Goal: Task Accomplishment & Management: Complete application form

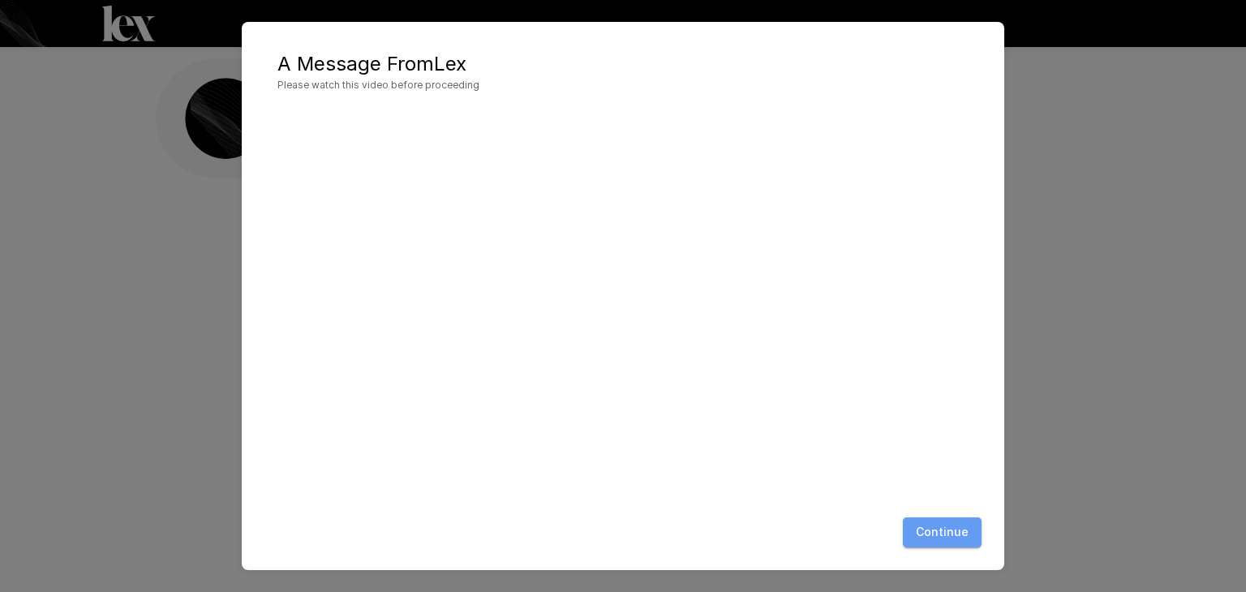
click at [963, 533] on button "Continue" at bounding box center [942, 533] width 79 height 30
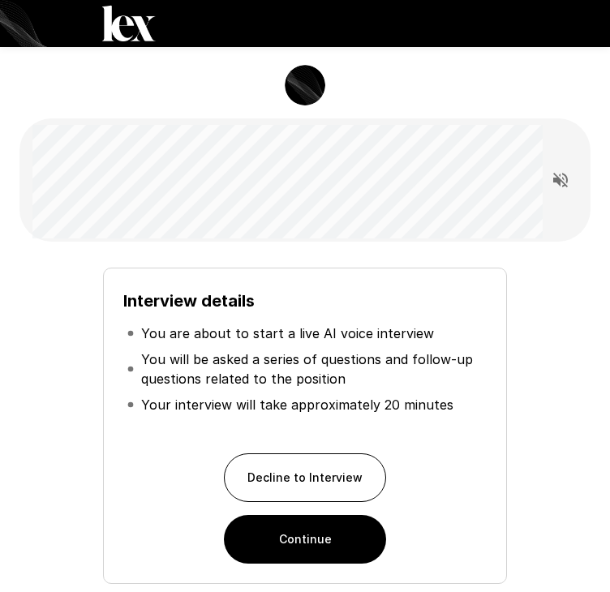
scroll to position [128, 0]
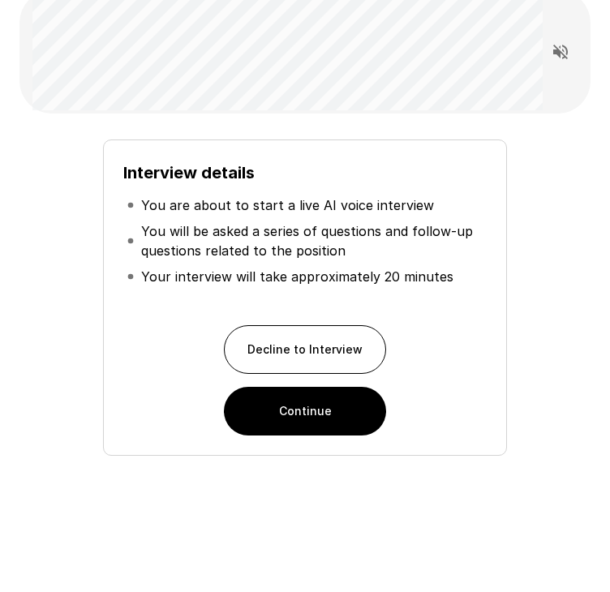
click at [338, 418] on button "Continue" at bounding box center [305, 411] width 162 height 49
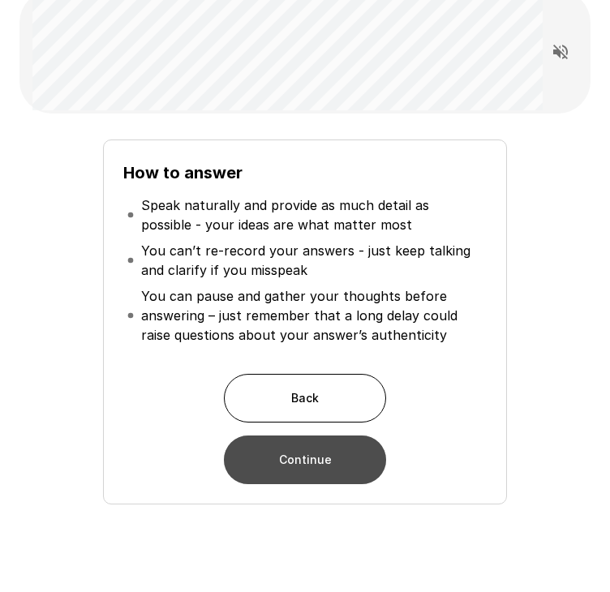
click at [338, 466] on button "Continue" at bounding box center [305, 460] width 162 height 49
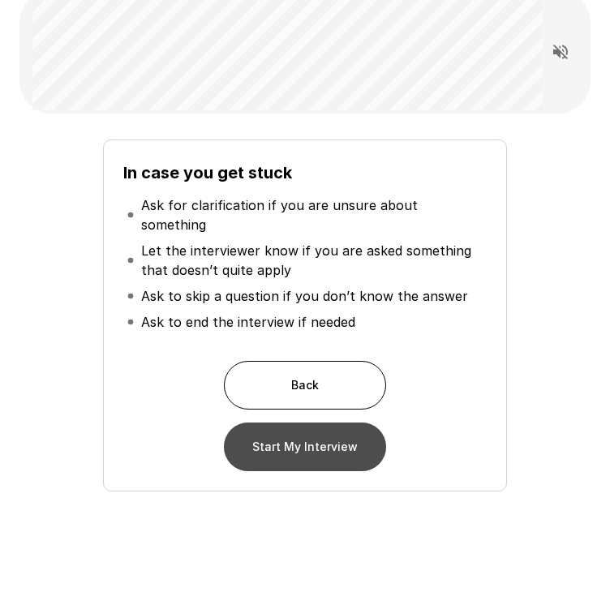
click at [308, 438] on button "Start My Interview" at bounding box center [305, 447] width 162 height 49
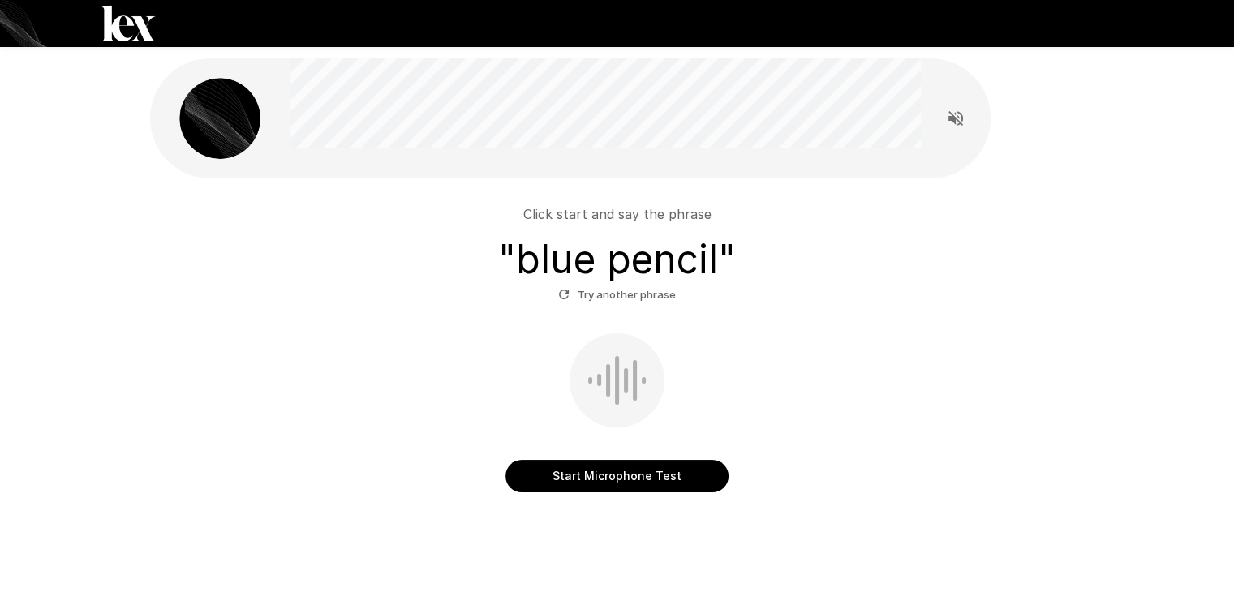
click at [633, 475] on button "Start Microphone Test" at bounding box center [617, 476] width 223 height 32
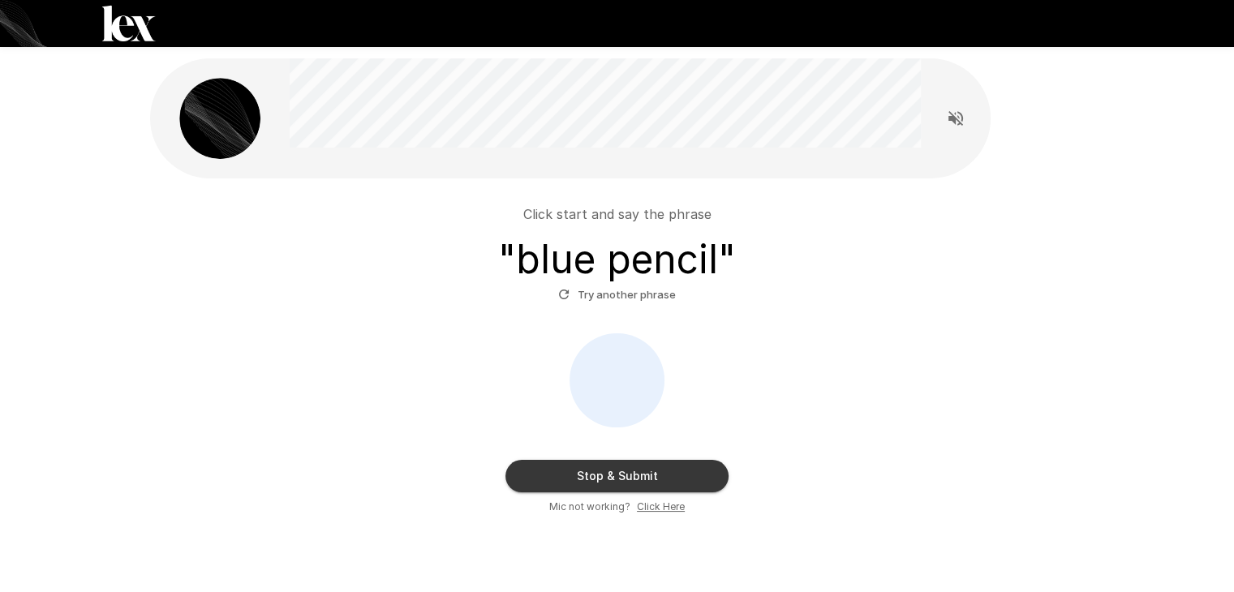
click at [672, 474] on button "Stop & Submit" at bounding box center [617, 476] width 223 height 32
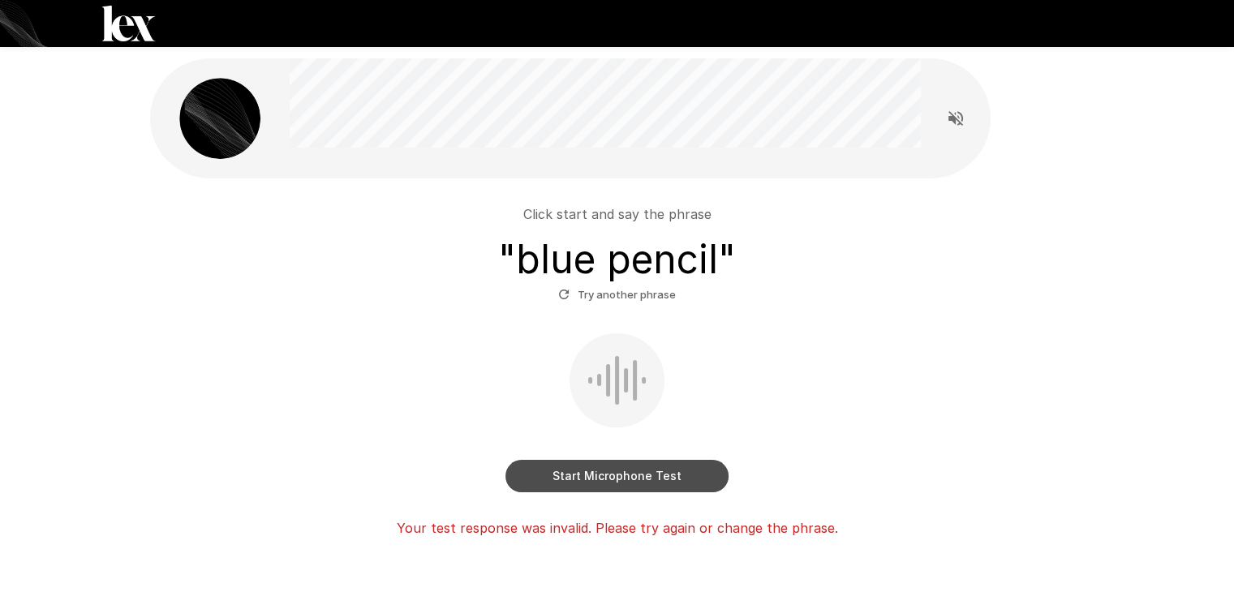
click at [677, 477] on button "Start Microphone Test" at bounding box center [617, 476] width 223 height 32
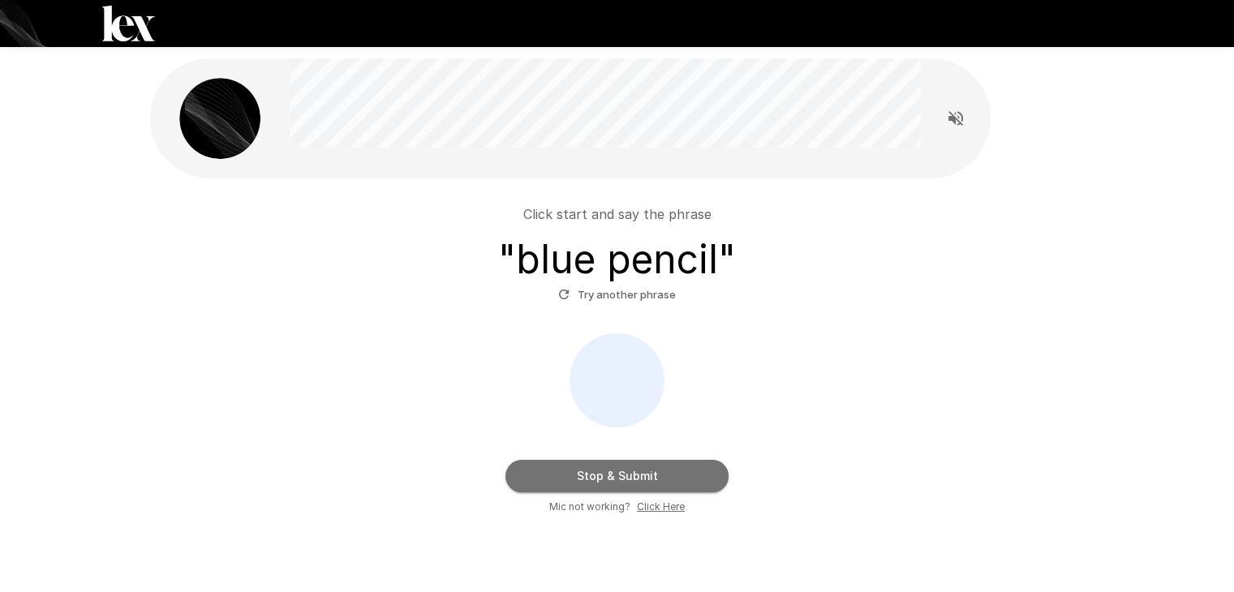
click at [698, 472] on button "Stop & Submit" at bounding box center [617, 476] width 223 height 32
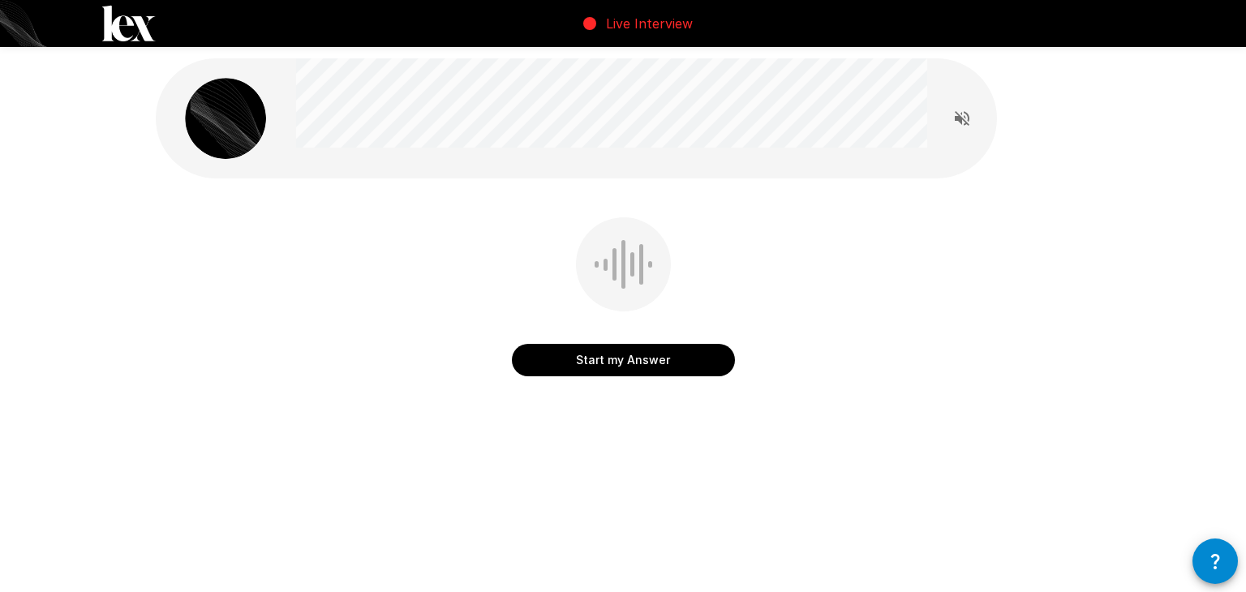
click at [653, 373] on button "Start my Answer" at bounding box center [623, 360] width 223 height 32
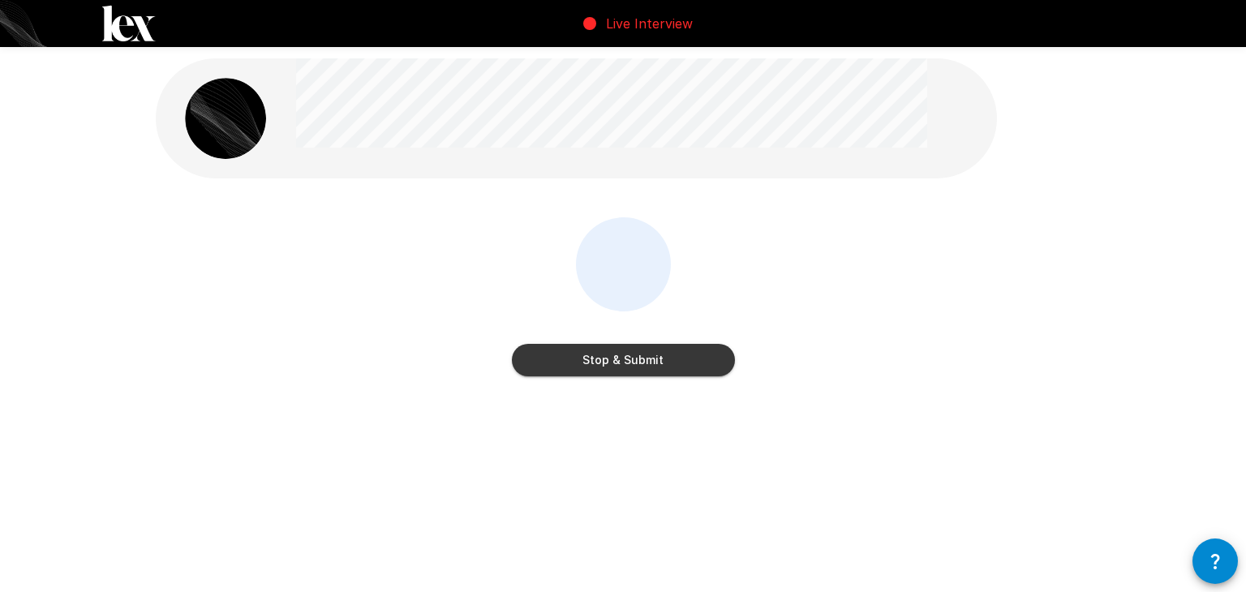
click at [694, 364] on button "Stop & Submit" at bounding box center [623, 360] width 223 height 32
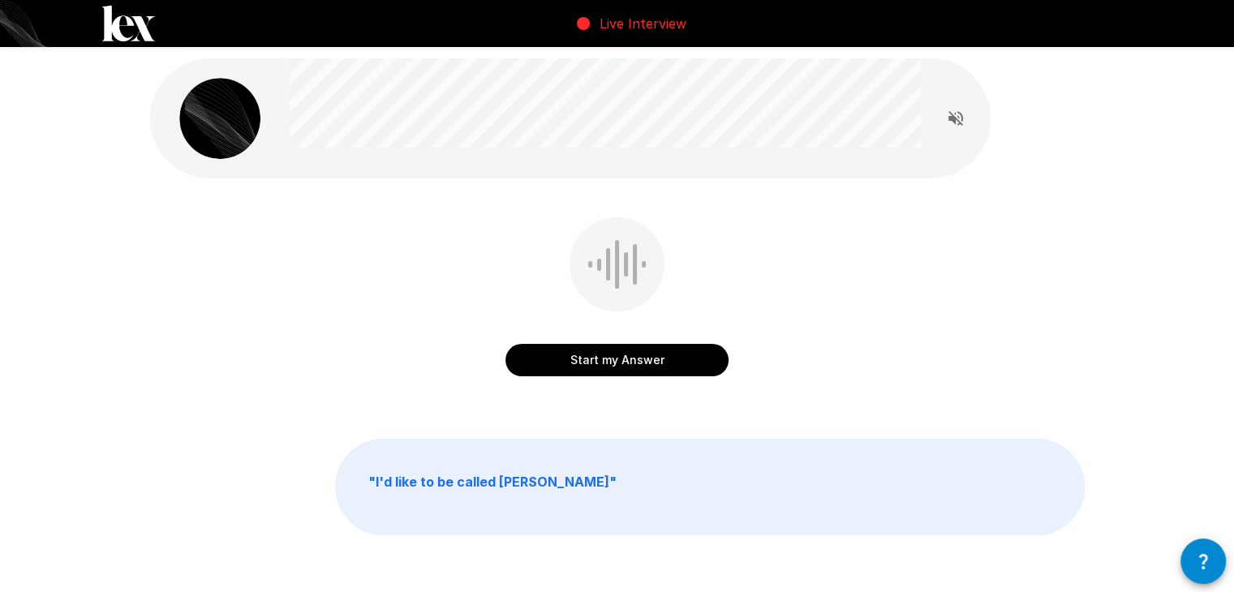
click at [688, 358] on button "Start my Answer" at bounding box center [617, 360] width 223 height 32
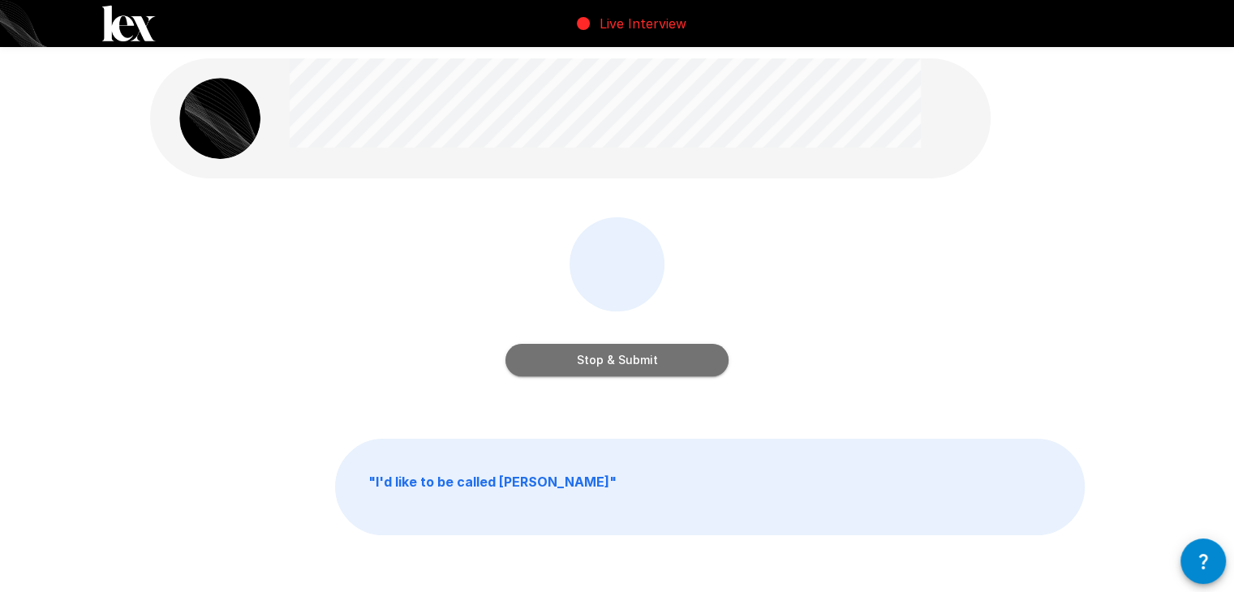
click at [675, 354] on button "Stop & Submit" at bounding box center [617, 360] width 223 height 32
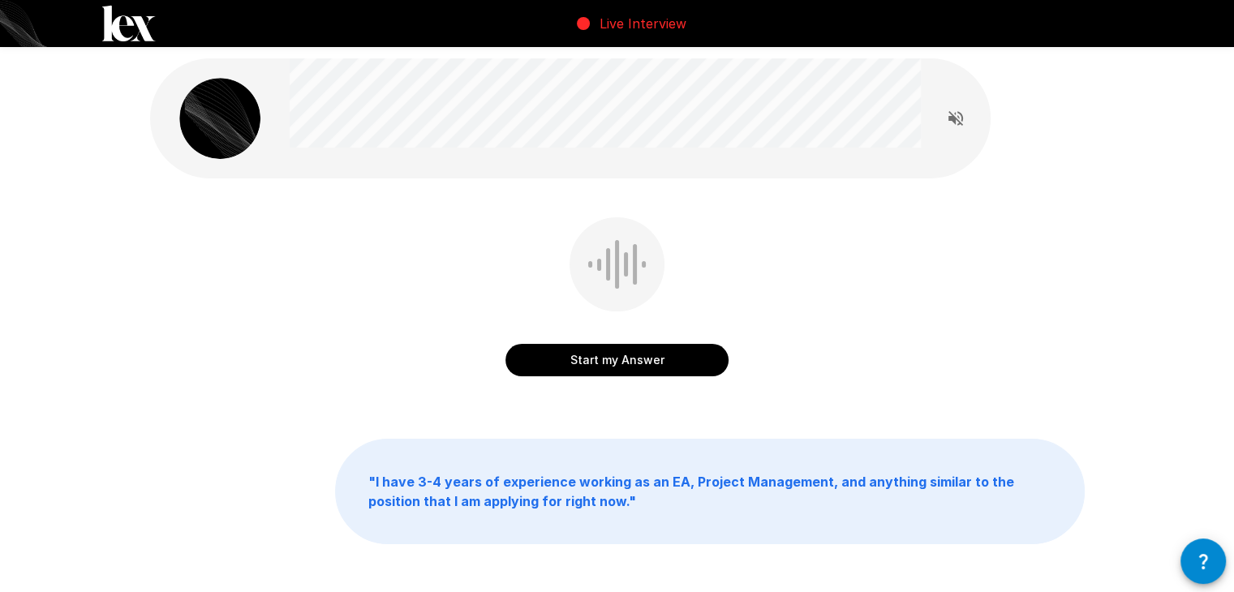
click at [661, 366] on button "Start my Answer" at bounding box center [617, 360] width 223 height 32
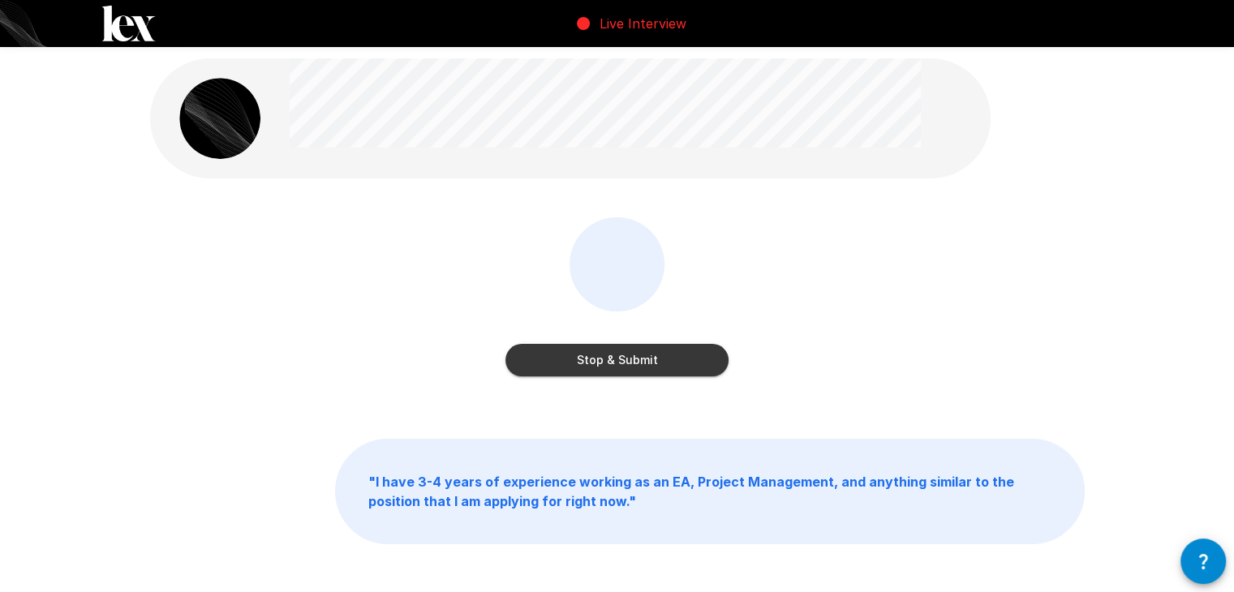
click at [682, 366] on button "Stop & Submit" at bounding box center [617, 360] width 223 height 32
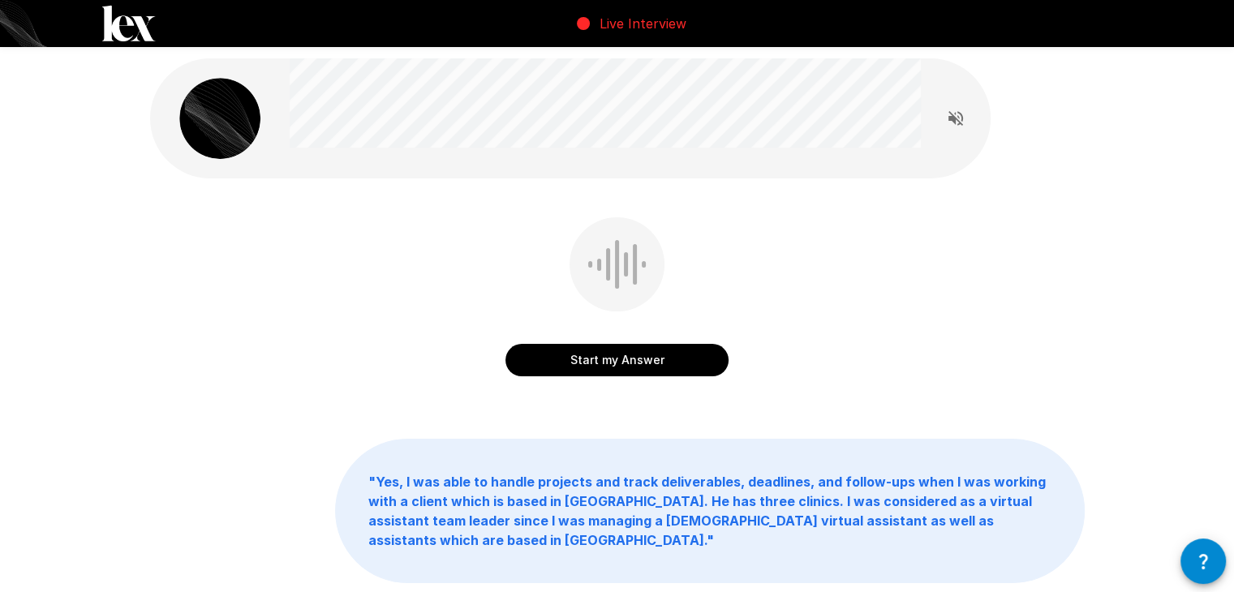
click at [678, 356] on button "Start my Answer" at bounding box center [617, 360] width 223 height 32
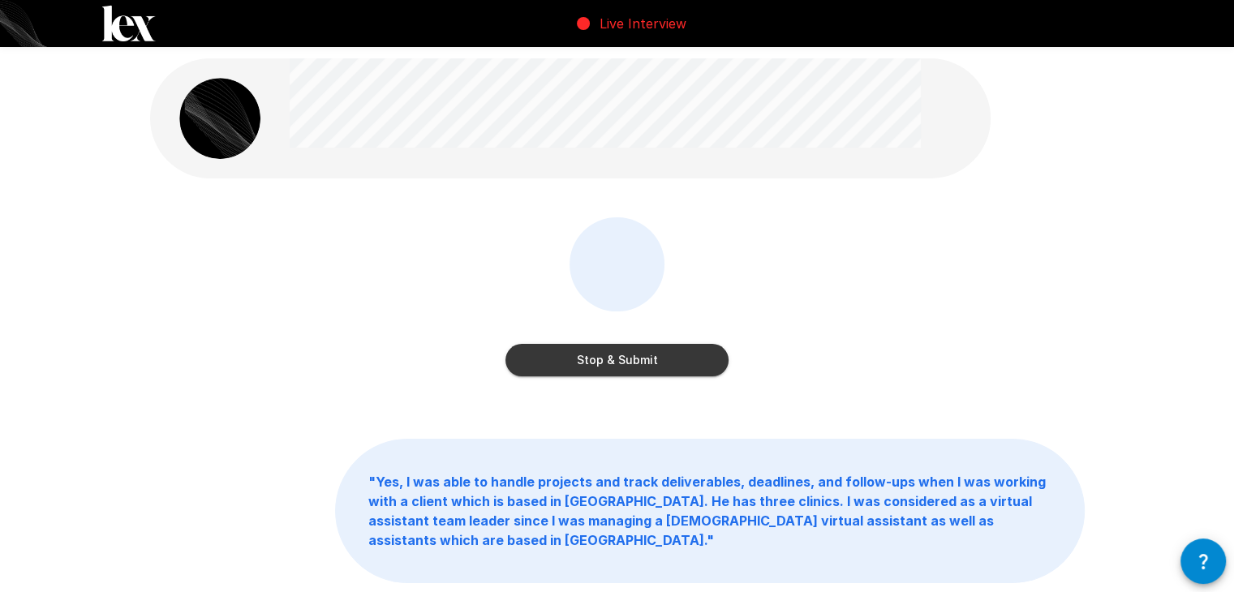
click at [664, 348] on button "Stop & Submit" at bounding box center [617, 360] width 223 height 32
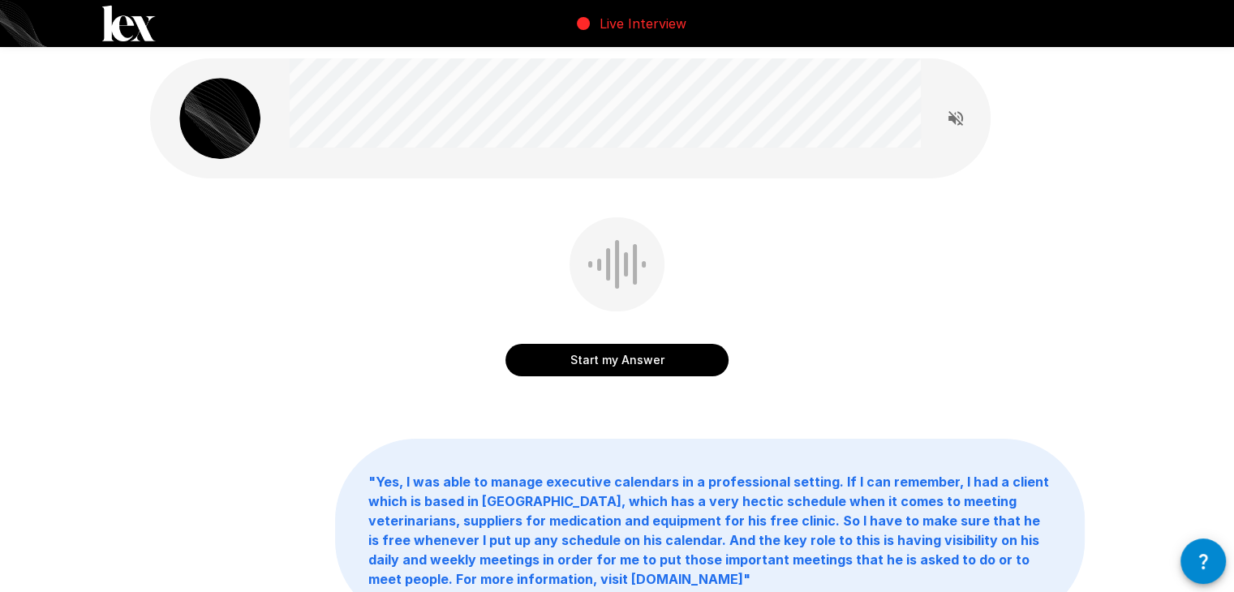
click at [656, 354] on button "Start my Answer" at bounding box center [617, 360] width 223 height 32
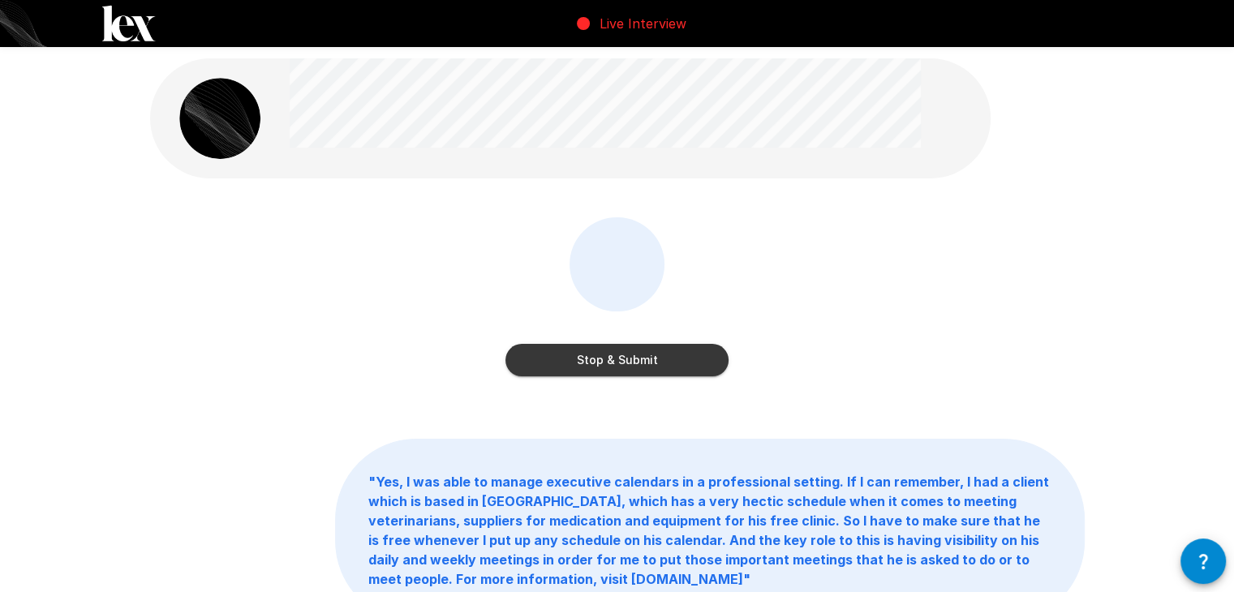
click at [680, 359] on button "Stop & Submit" at bounding box center [617, 360] width 223 height 32
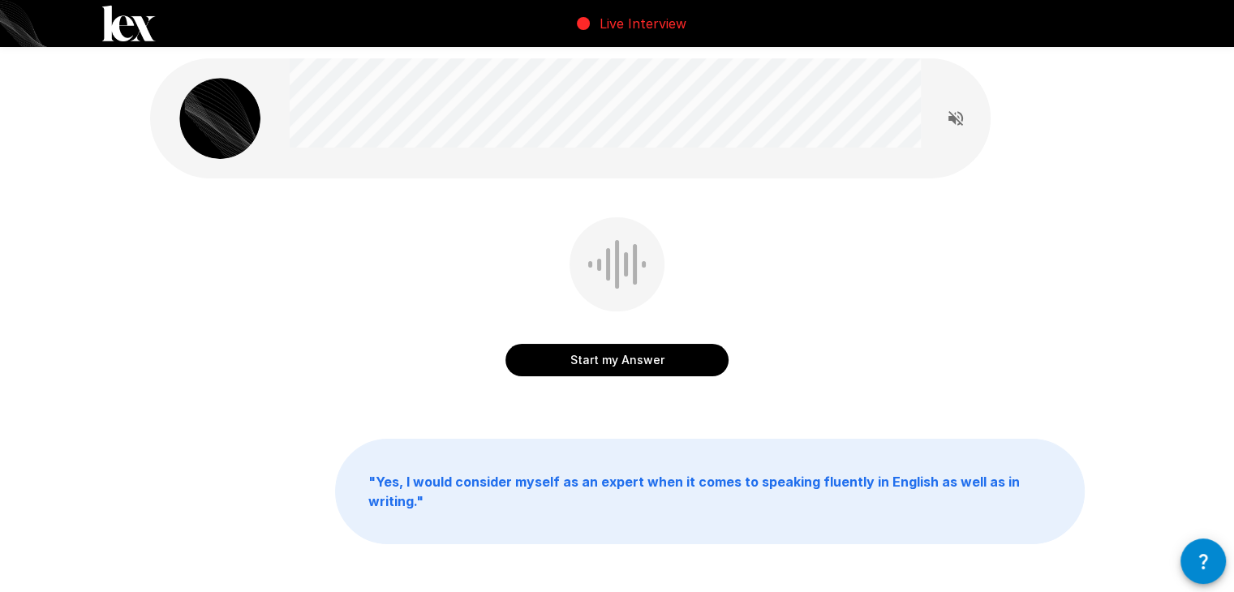
click at [665, 358] on button "Start my Answer" at bounding box center [617, 360] width 223 height 32
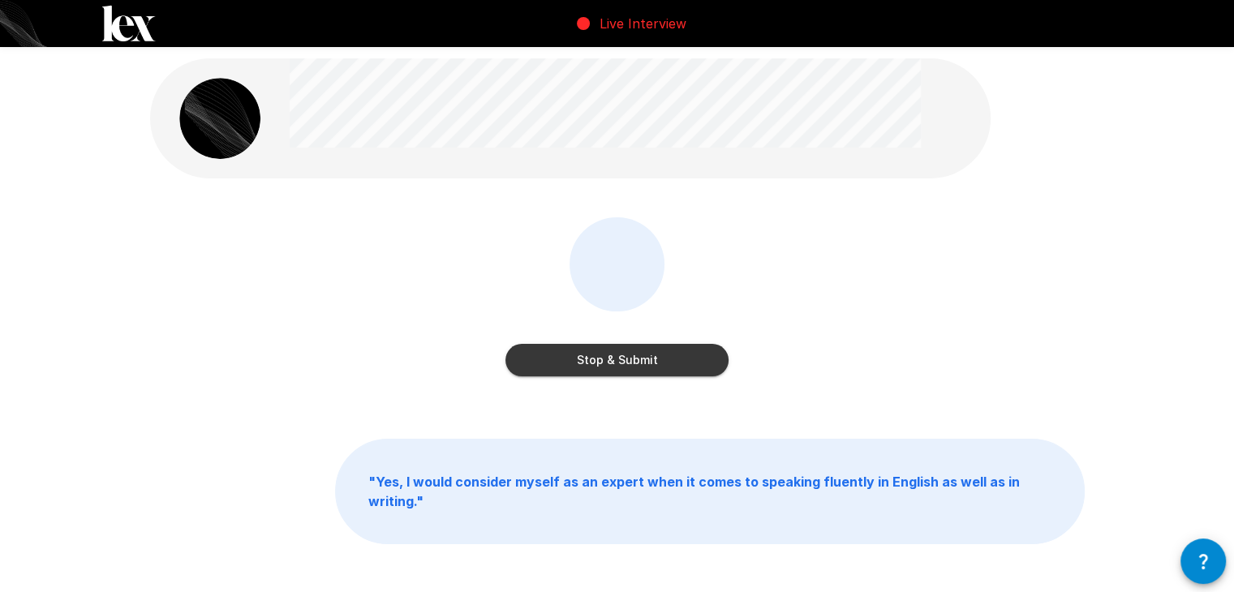
click at [678, 359] on button "Stop & Submit" at bounding box center [617, 360] width 223 height 32
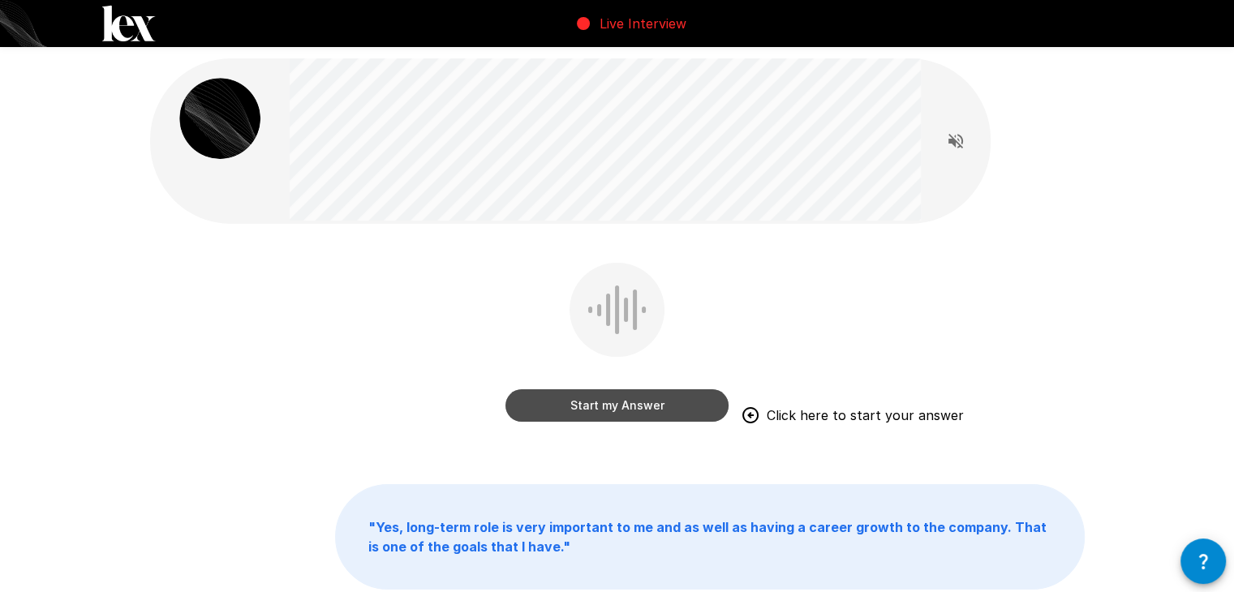
click at [625, 409] on button "Start my Answer" at bounding box center [617, 406] width 223 height 32
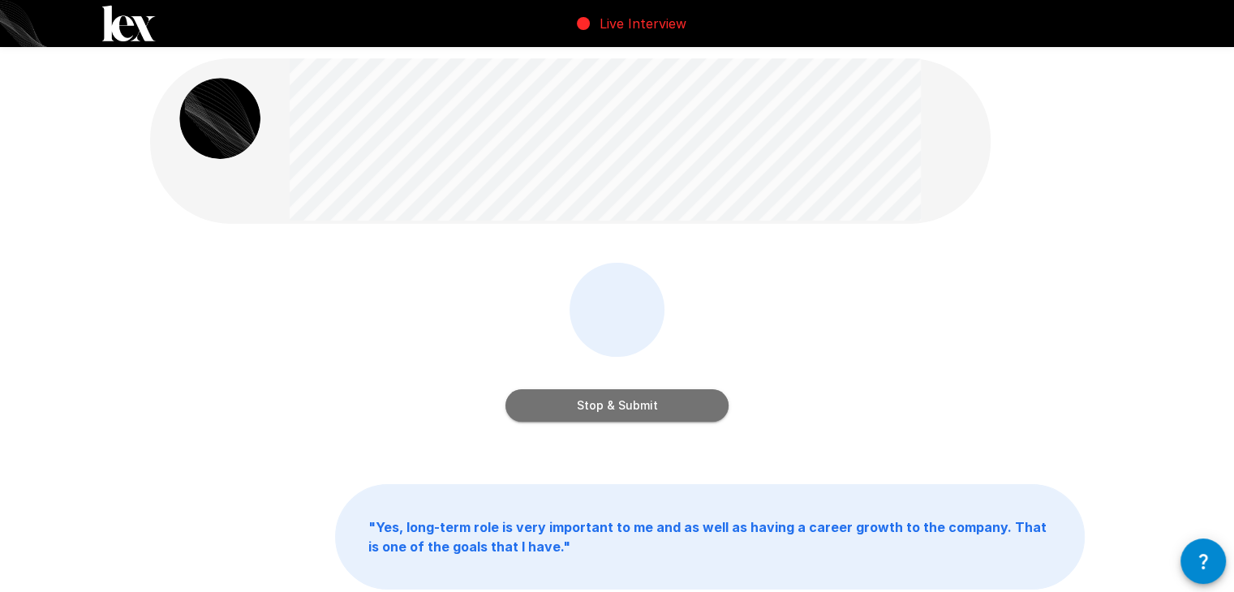
click at [640, 406] on button "Stop & Submit" at bounding box center [617, 406] width 223 height 32
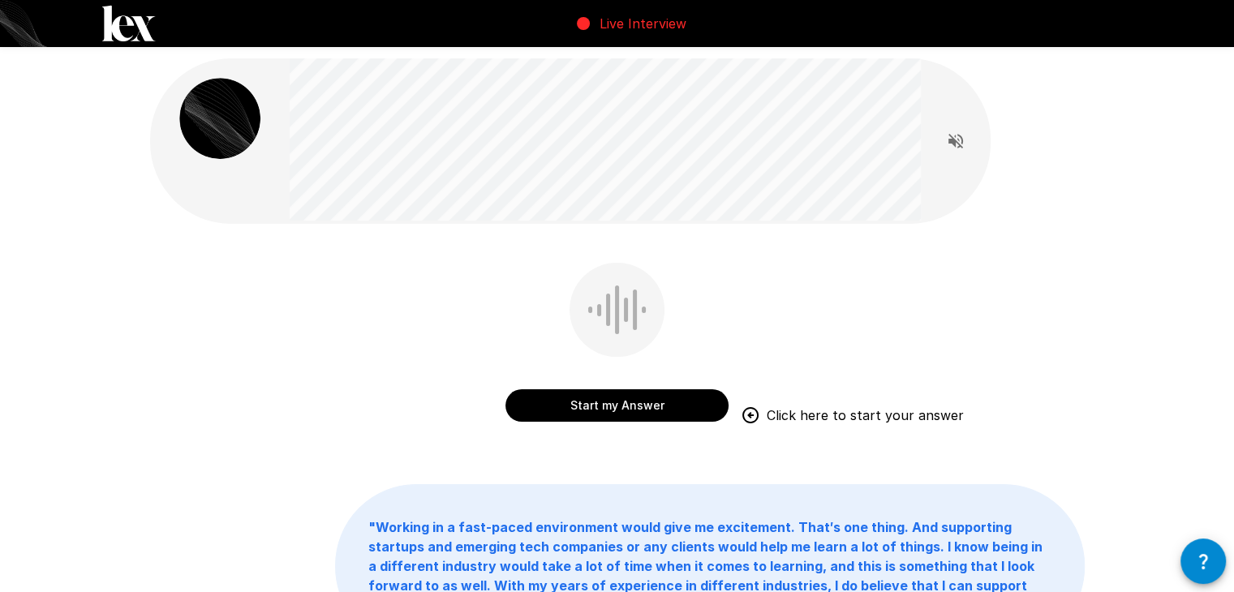
click at [678, 401] on button "Start my Answer" at bounding box center [617, 406] width 223 height 32
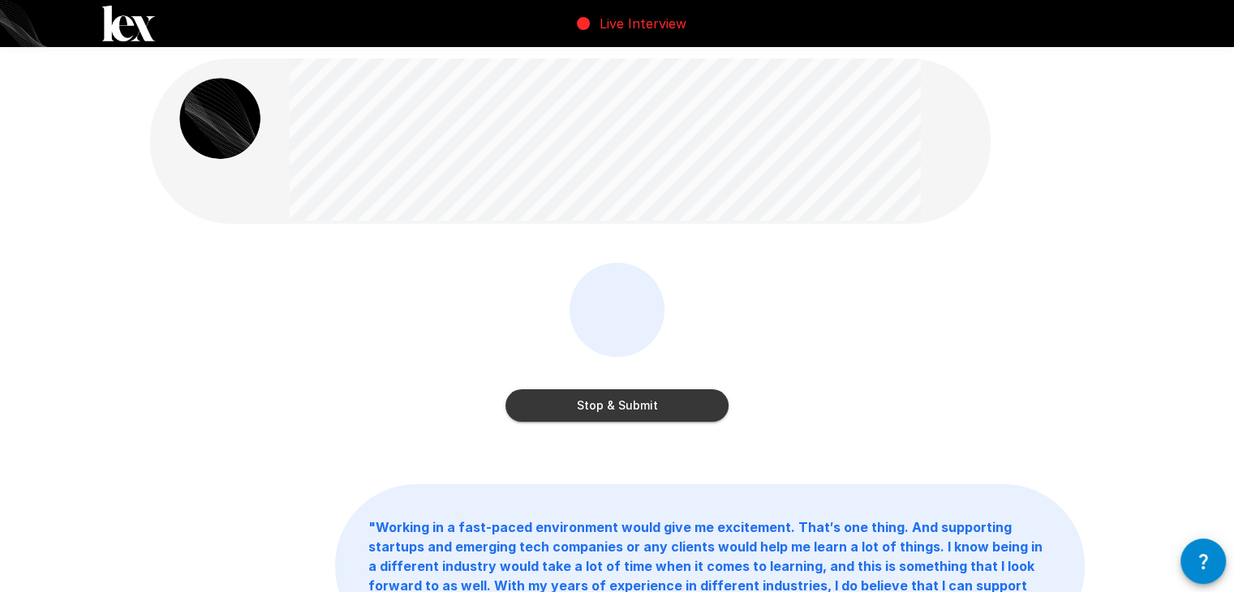
click at [677, 402] on button "Stop & Submit" at bounding box center [617, 406] width 223 height 32
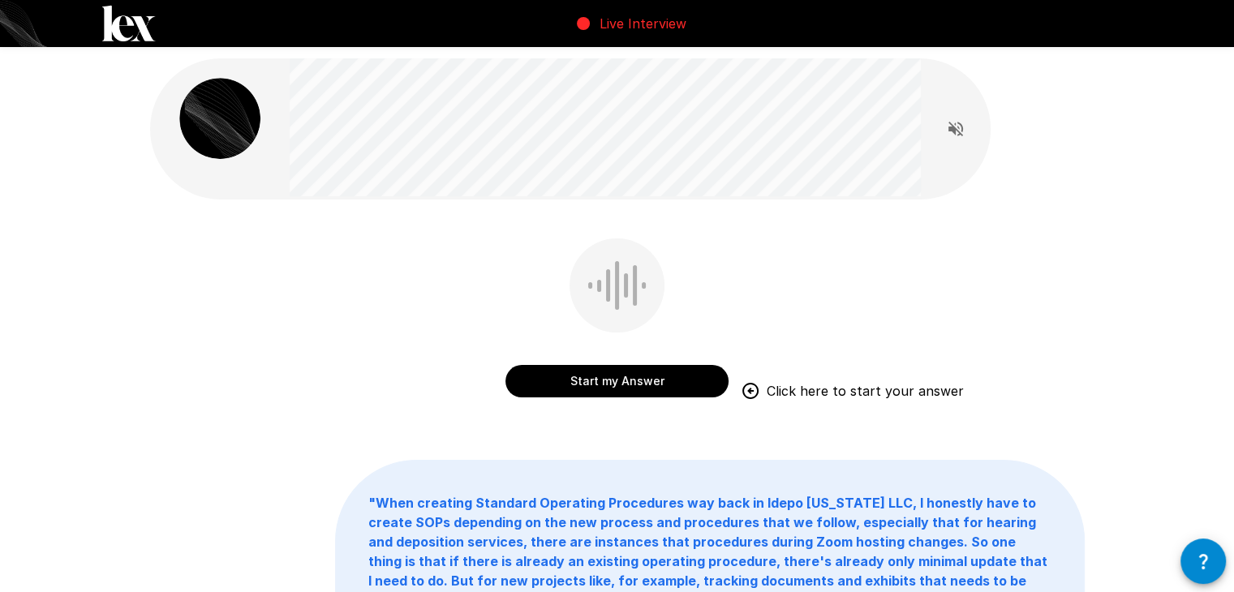
click at [668, 383] on button "Start my Answer" at bounding box center [617, 381] width 223 height 32
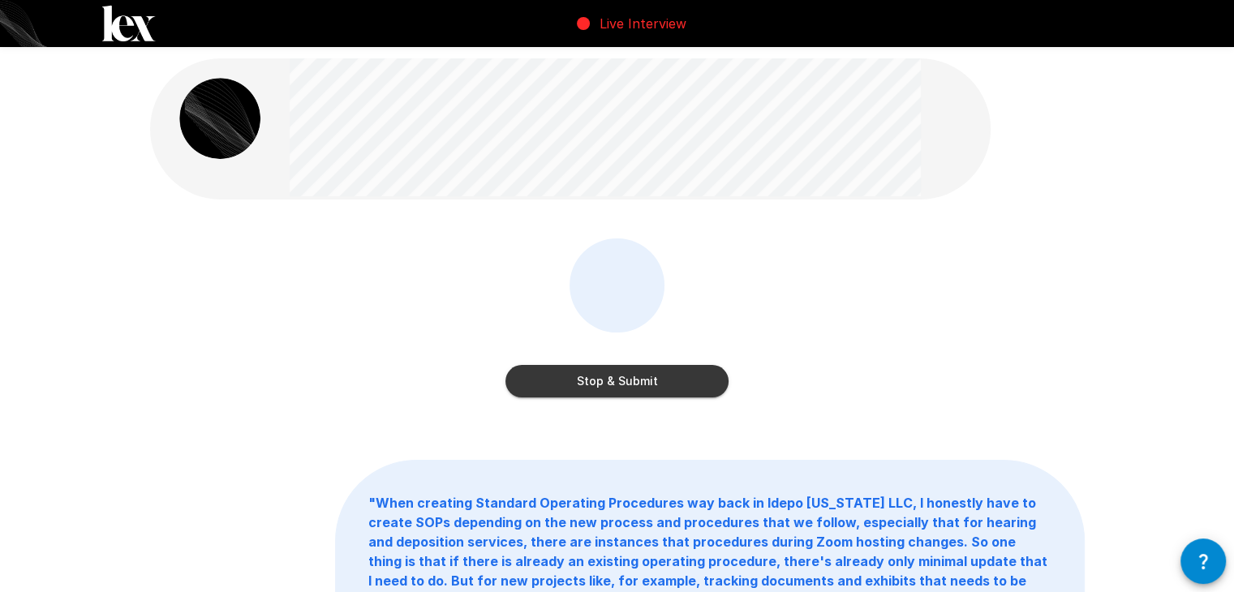
click at [673, 383] on button "Stop & Submit" at bounding box center [617, 381] width 223 height 32
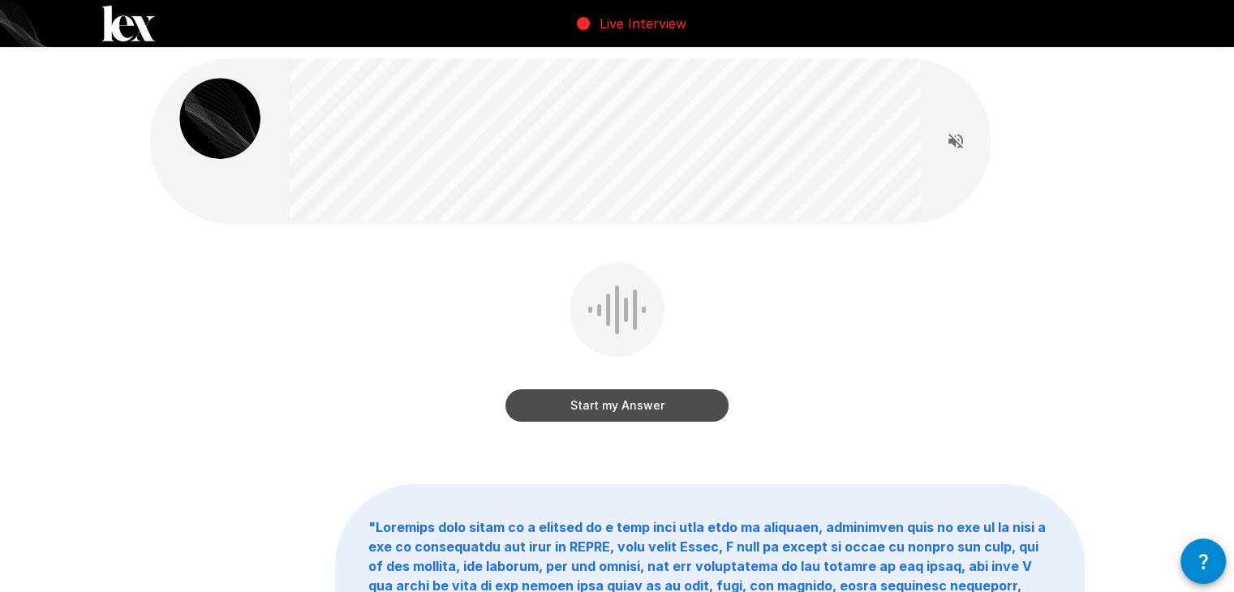
click at [647, 398] on button "Start my Answer" at bounding box center [617, 406] width 223 height 32
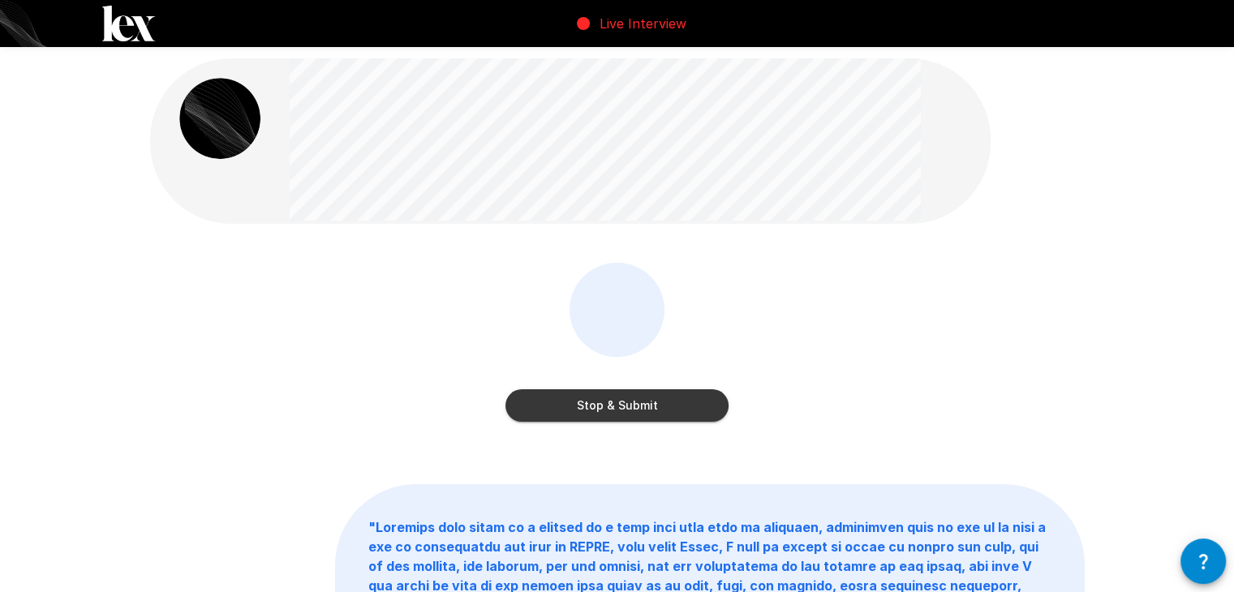
click at [639, 407] on button "Stop & Submit" at bounding box center [617, 406] width 223 height 32
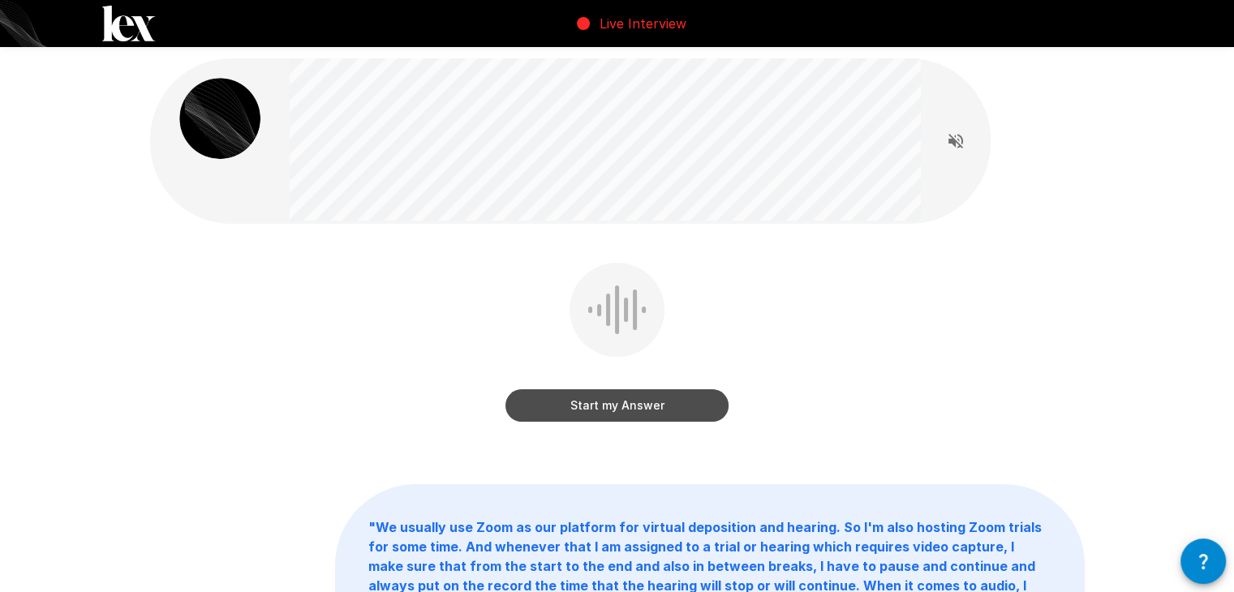
click at [656, 402] on button "Start my Answer" at bounding box center [617, 406] width 223 height 32
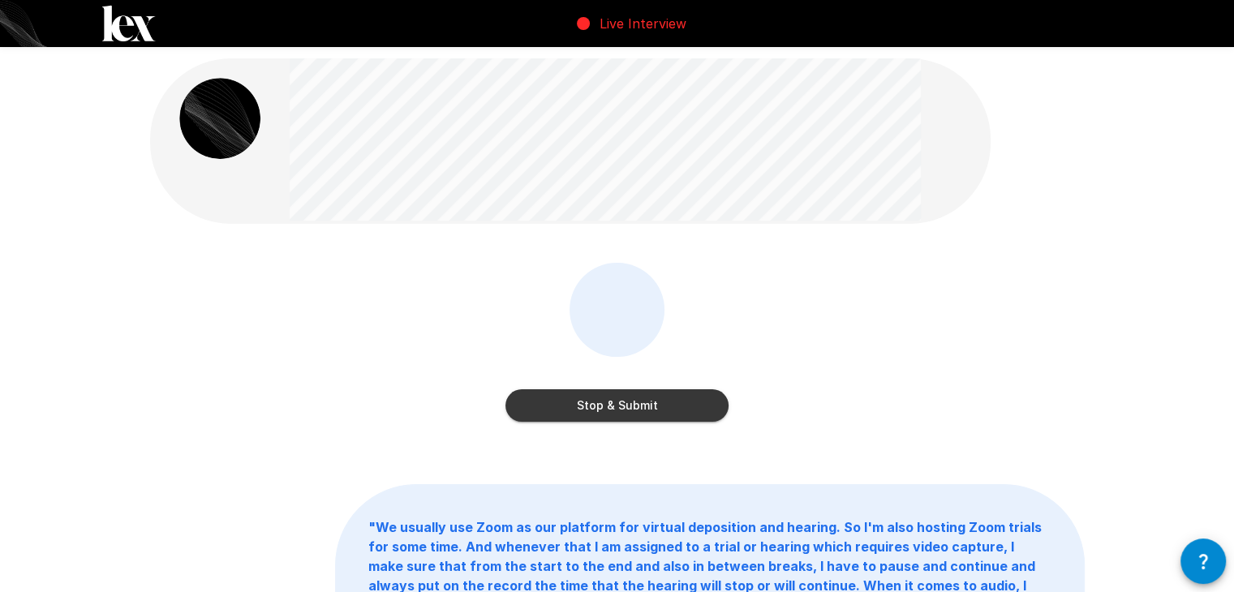
click at [608, 407] on button "Stop & Submit" at bounding box center [617, 406] width 223 height 32
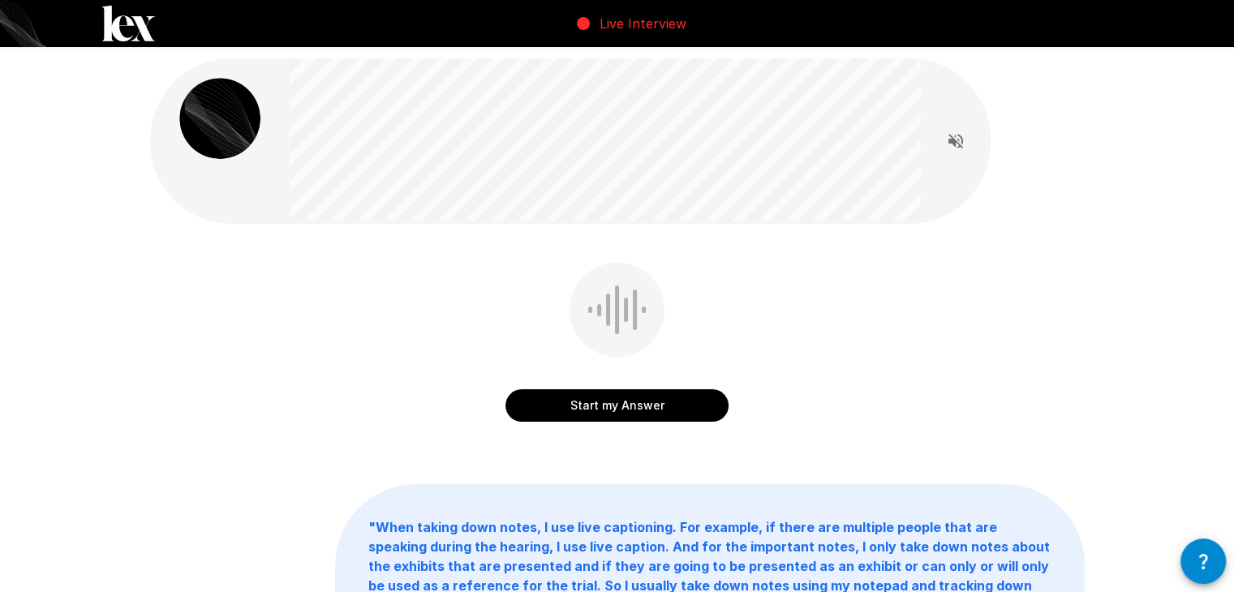
click at [672, 410] on button "Start my Answer" at bounding box center [617, 406] width 223 height 32
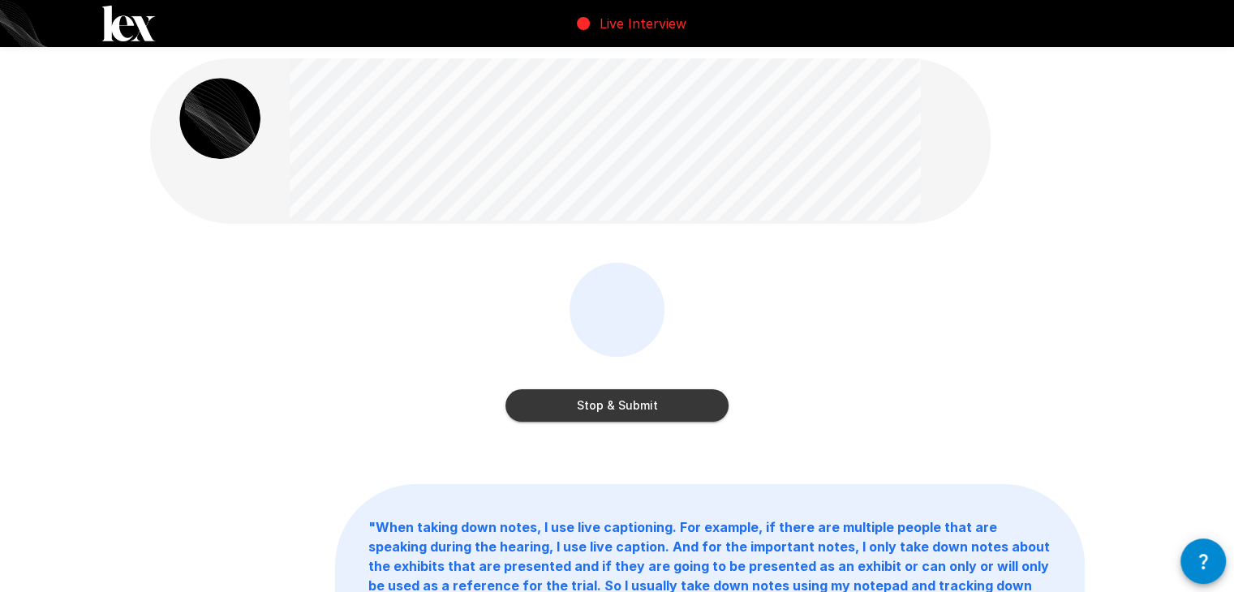
click at [659, 406] on button "Stop & Submit" at bounding box center [617, 406] width 223 height 32
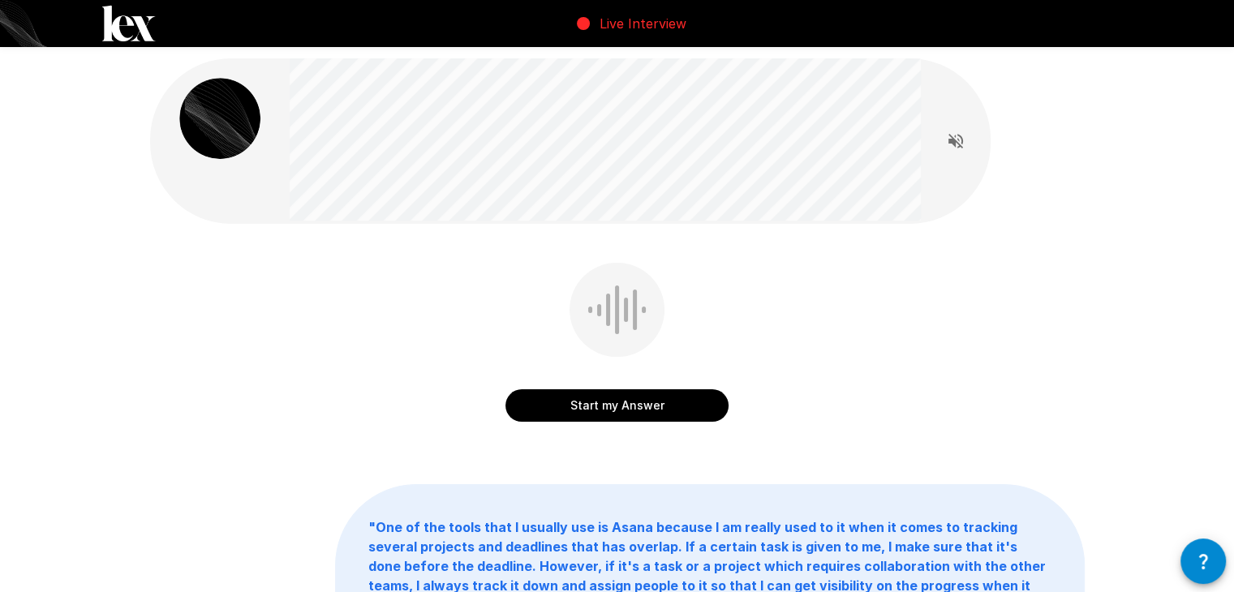
click at [656, 410] on button "Start my Answer" at bounding box center [617, 406] width 223 height 32
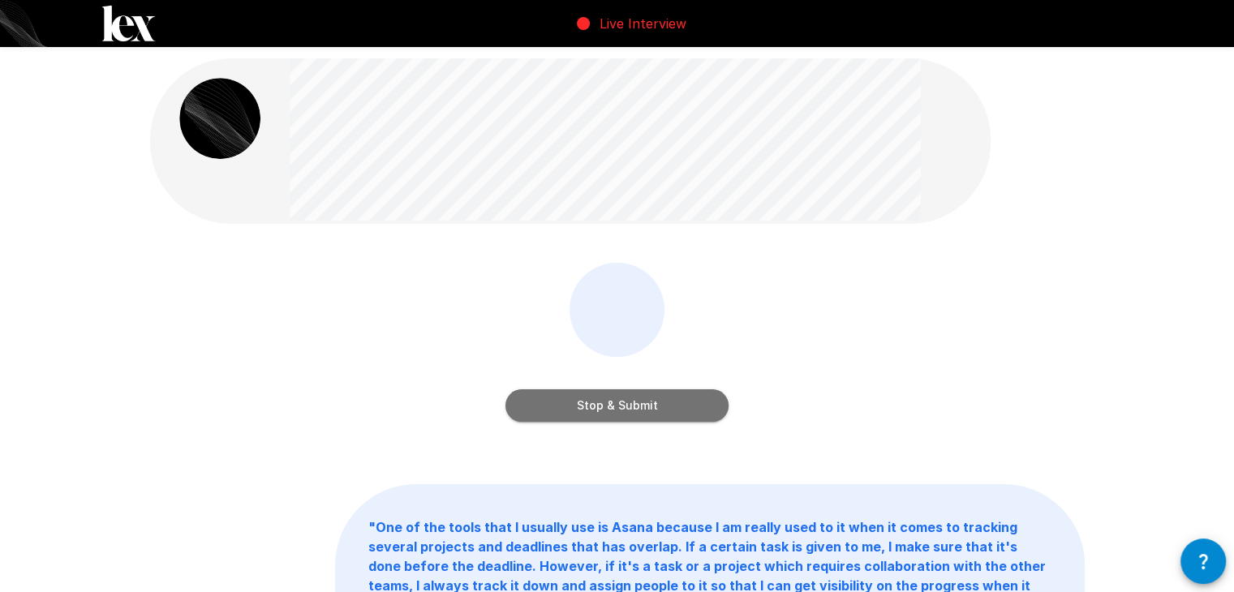
click at [684, 402] on button "Stop & Submit" at bounding box center [617, 406] width 223 height 32
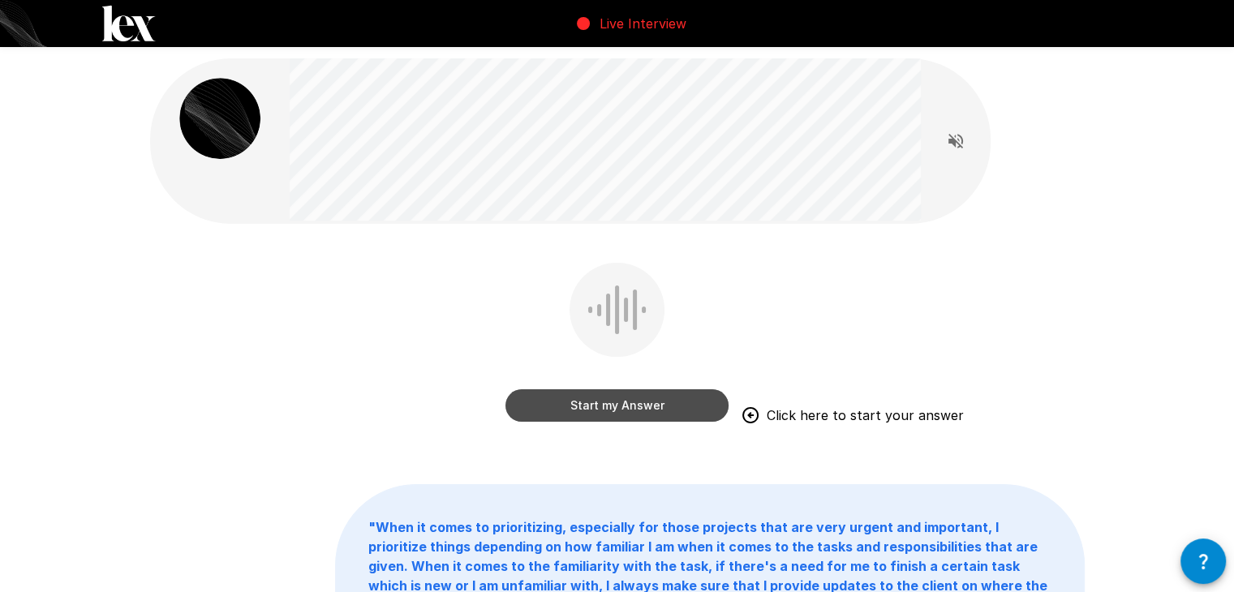
click at [648, 401] on button "Start my Answer" at bounding box center [617, 406] width 223 height 32
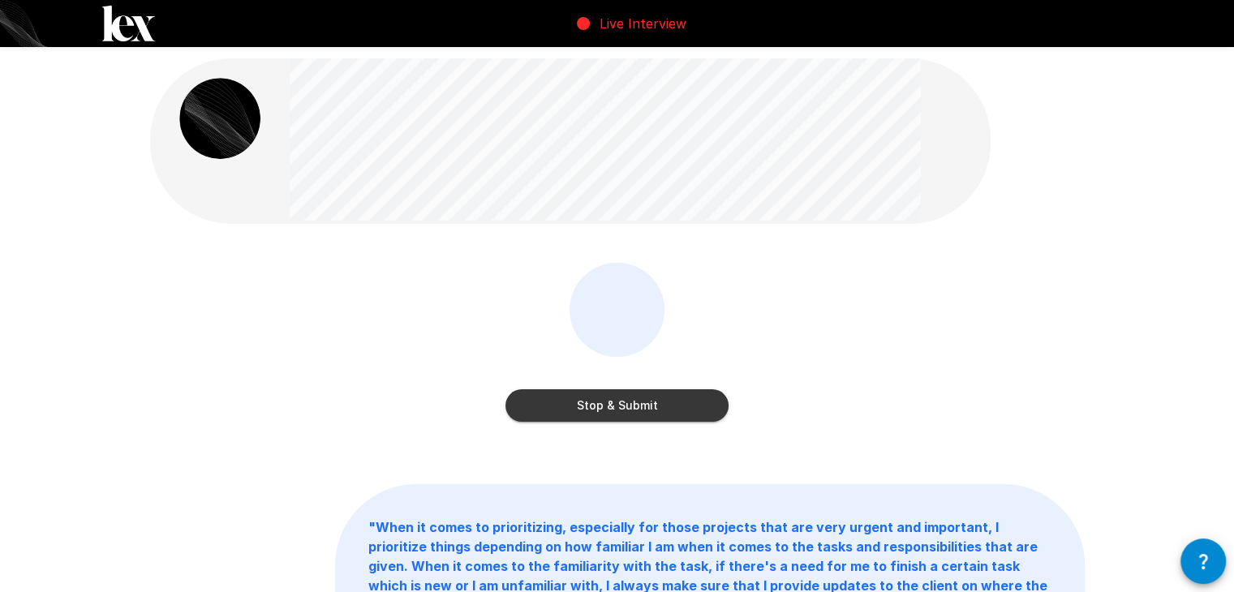
click at [674, 403] on button "Stop & Submit" at bounding box center [617, 406] width 223 height 32
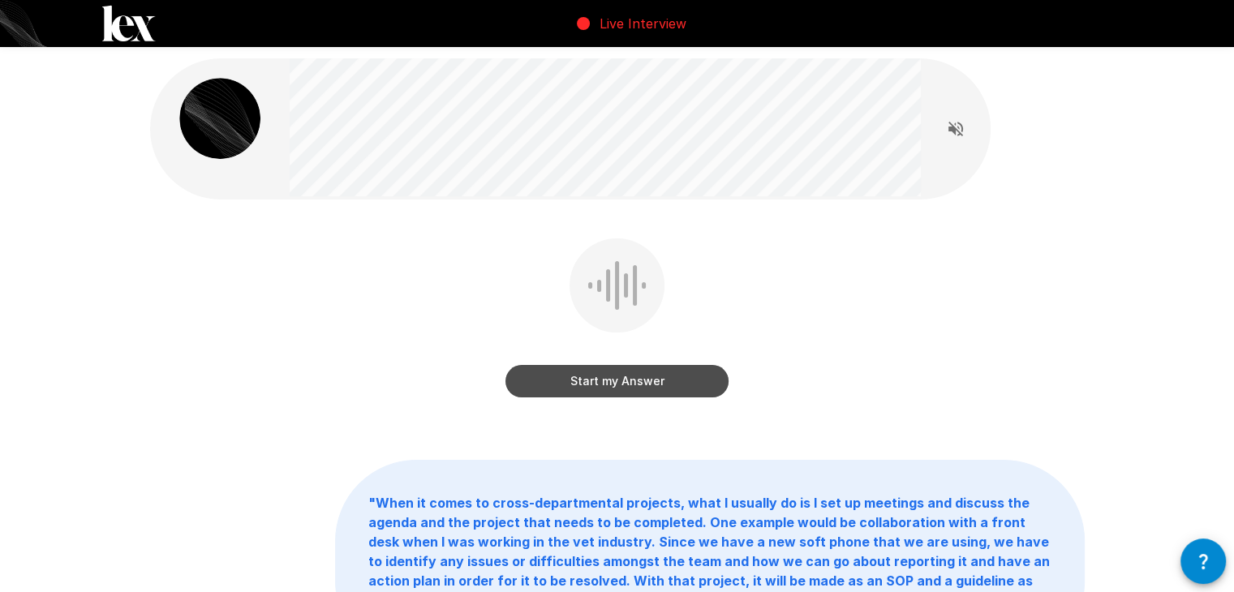
click at [696, 376] on button "Start my Answer" at bounding box center [617, 381] width 223 height 32
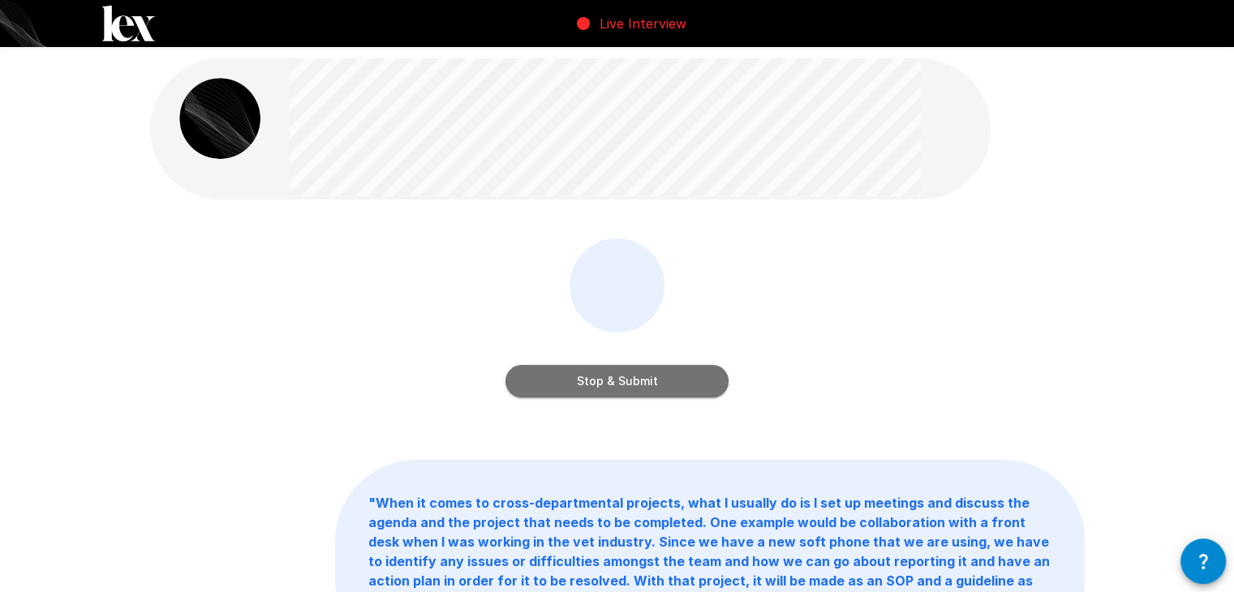
click at [638, 378] on button "Stop & Submit" at bounding box center [617, 381] width 223 height 32
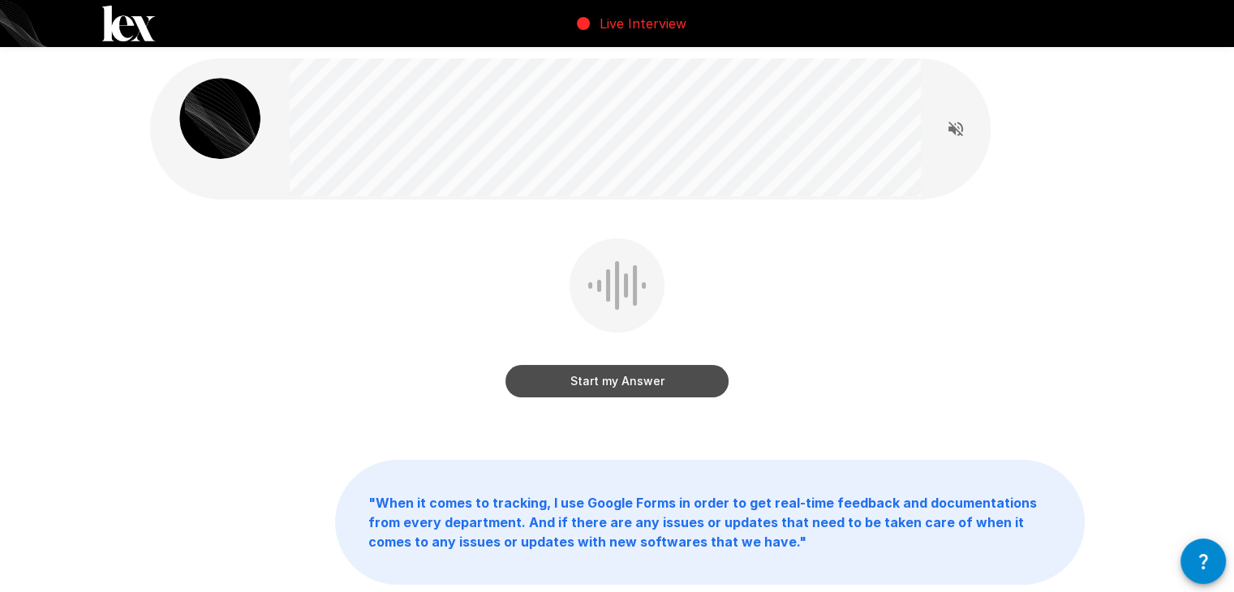
drag, startPoint x: 652, startPoint y: 382, endPoint x: 872, endPoint y: 292, distance: 238.4
click at [655, 380] on button "Start my Answer" at bounding box center [617, 381] width 223 height 32
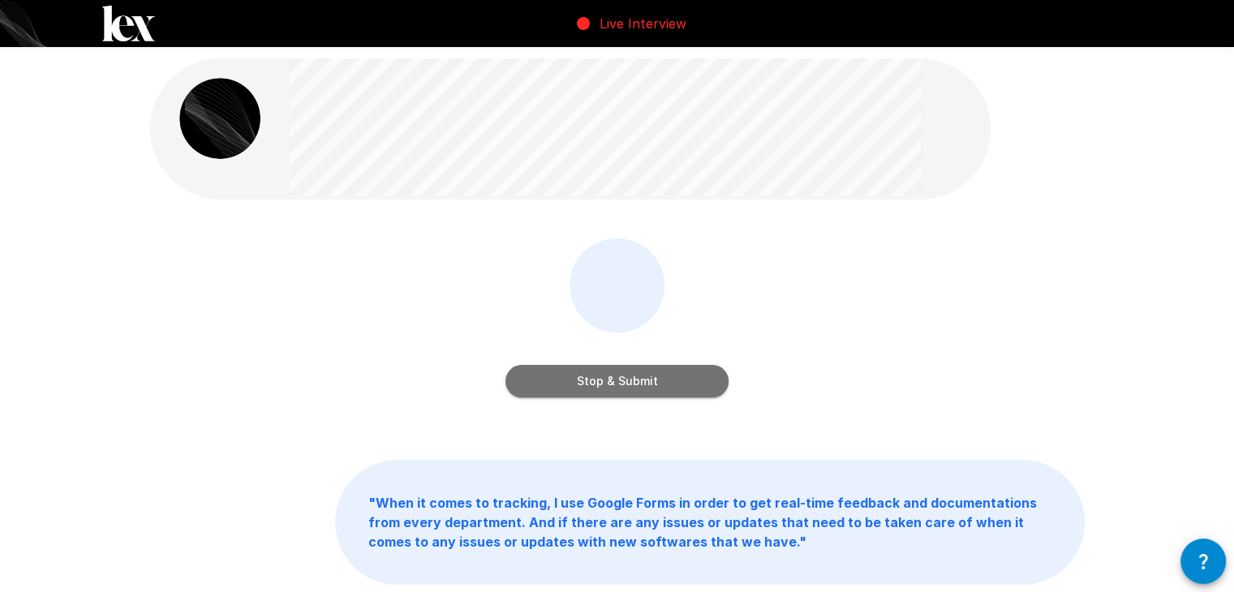
click at [682, 381] on button "Stop & Submit" at bounding box center [617, 381] width 223 height 32
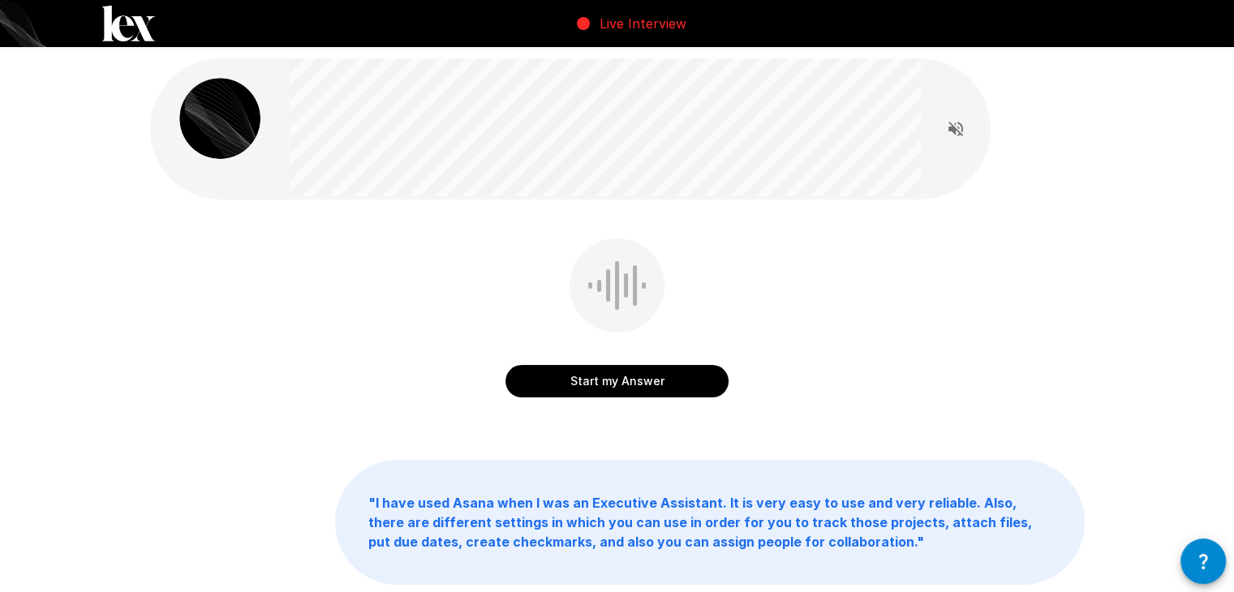
click at [657, 382] on button "Start my Answer" at bounding box center [617, 381] width 223 height 32
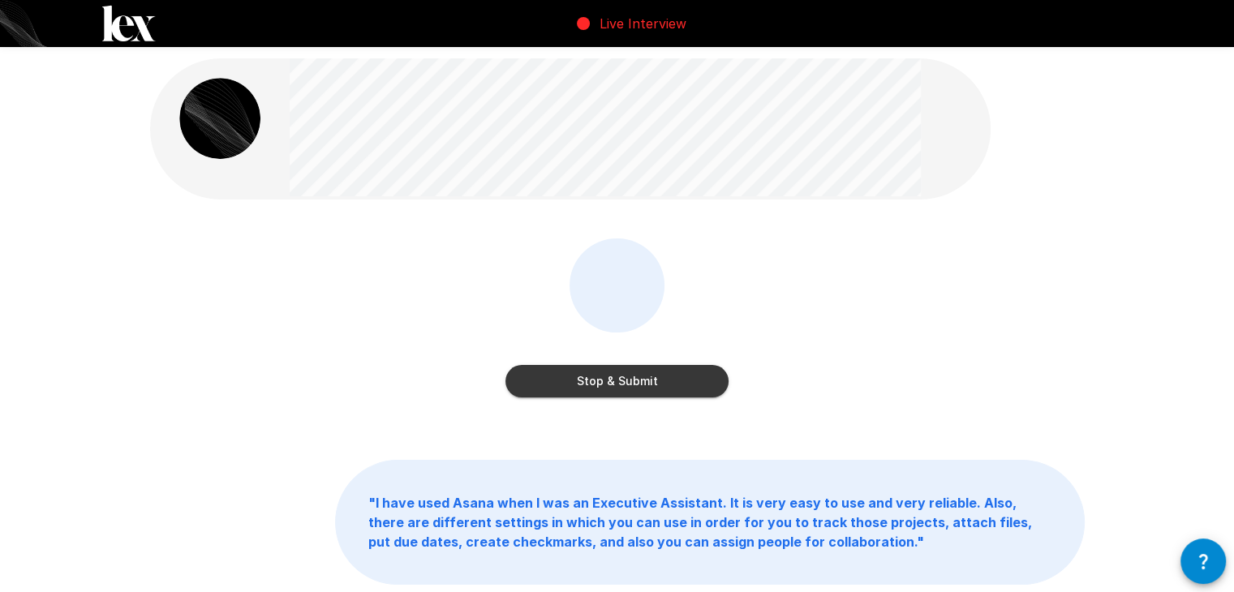
click at [674, 374] on button "Stop & Submit" at bounding box center [617, 381] width 223 height 32
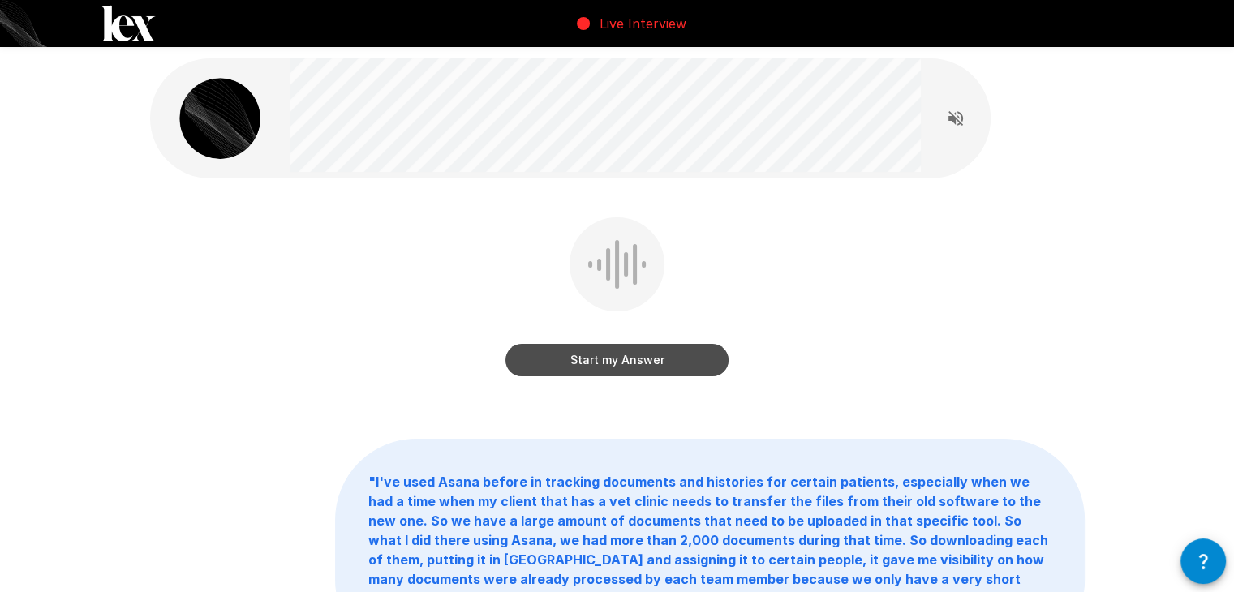
click at [677, 368] on button "Start my Answer" at bounding box center [617, 360] width 223 height 32
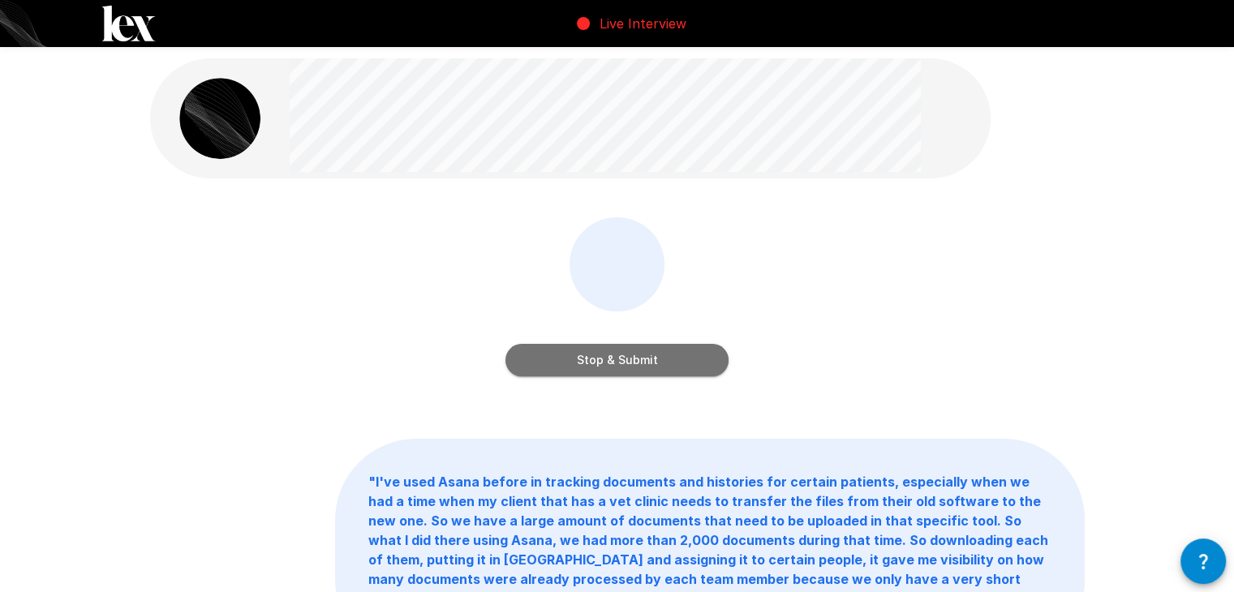
drag, startPoint x: 624, startPoint y: 364, endPoint x: 902, endPoint y: 303, distance: 284.1
click at [626, 364] on button "Stop & Submit" at bounding box center [617, 360] width 223 height 32
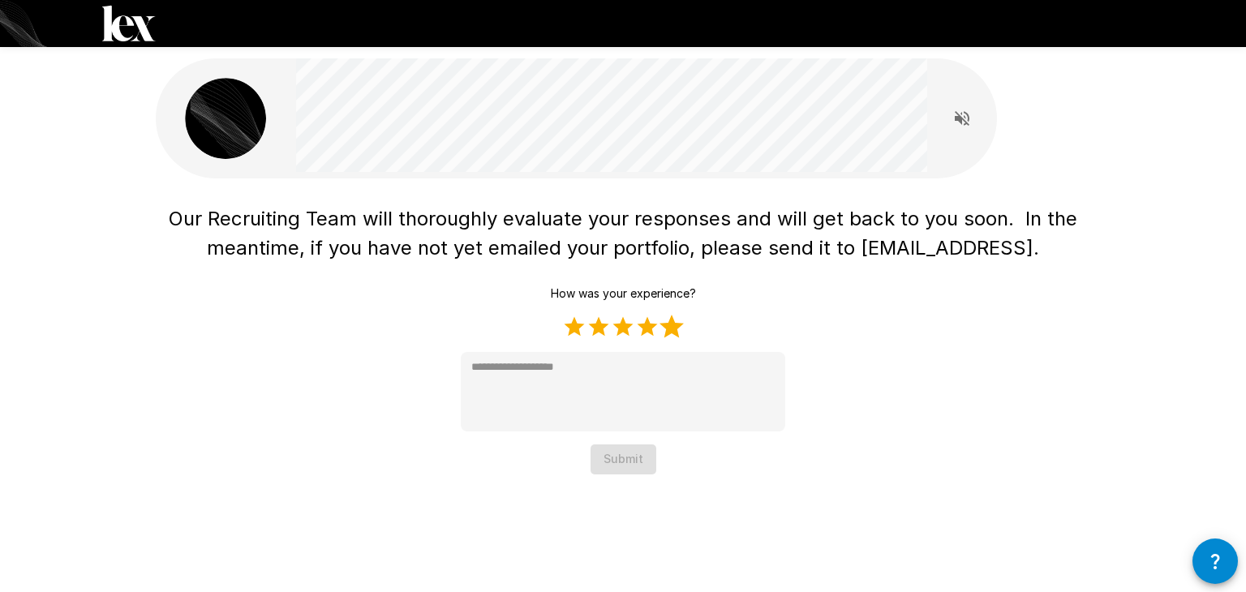
click at [678, 326] on label "5 Stars" at bounding box center [672, 327] width 24 height 24
type textarea "*"
click at [623, 468] on button "Submit" at bounding box center [624, 460] width 66 height 30
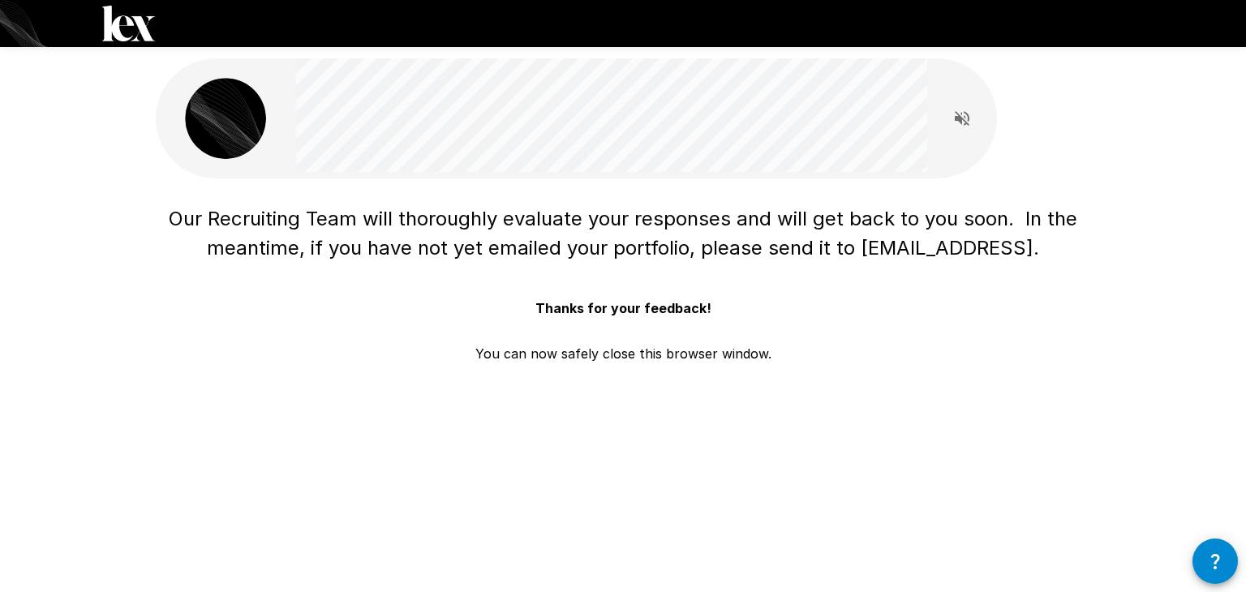
click at [1113, 323] on div "Our Recruiting Team will thoroughly evaluate your responses and will get back t…" at bounding box center [623, 255] width 1246 height 510
